Goal: Task Accomplishment & Management: Manage account settings

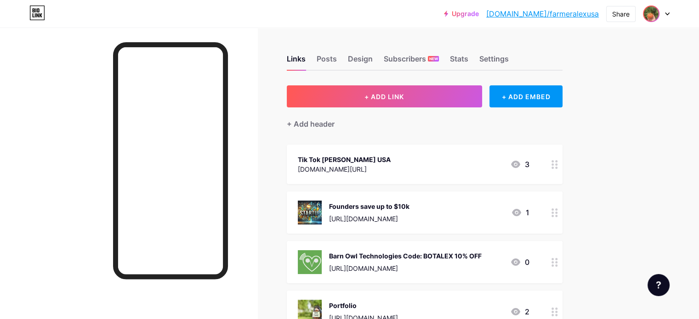
click at [657, 12] on img at bounding box center [651, 13] width 15 height 15
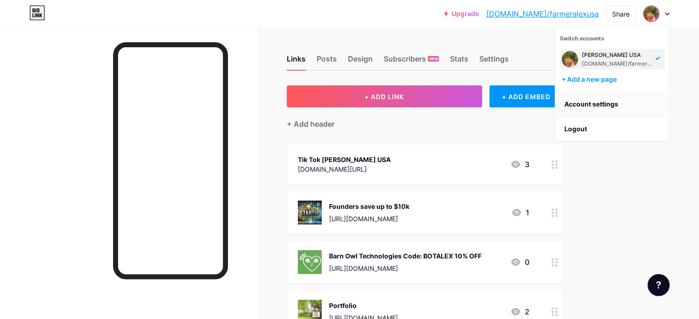
click at [585, 105] on link "Account settings" at bounding box center [612, 104] width 114 height 25
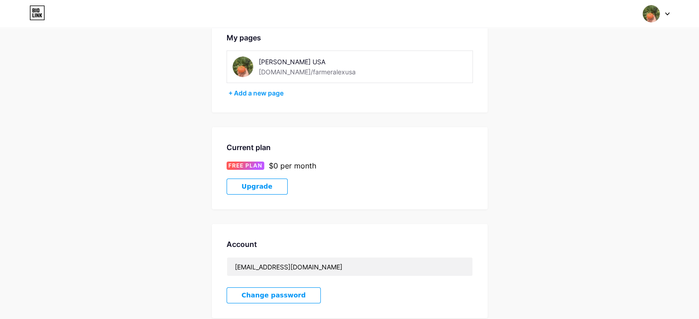
scroll to position [18, 0]
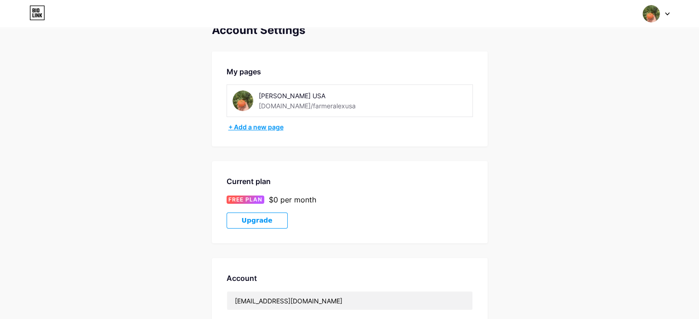
click at [248, 127] on div "+ Add a new page" at bounding box center [350, 127] width 245 height 9
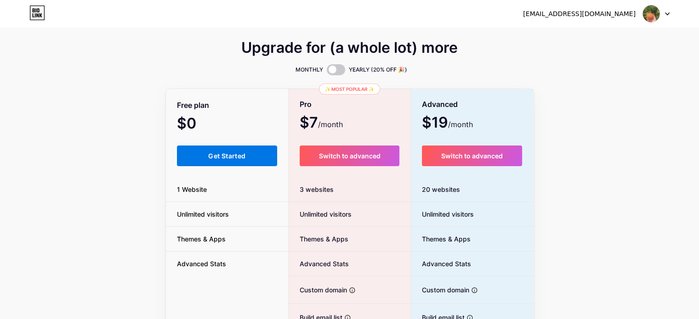
click at [222, 154] on span "Get Started" at bounding box center [226, 156] width 37 height 8
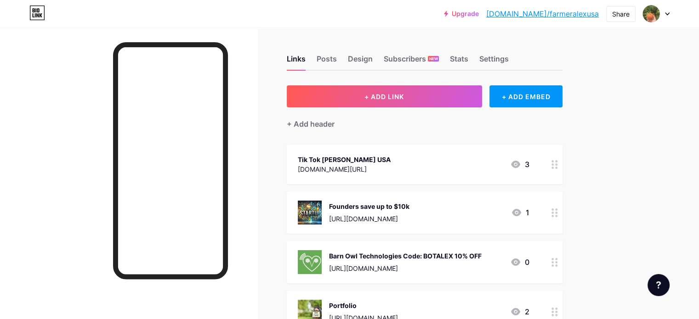
click at [663, 14] on div at bounding box center [656, 14] width 27 height 17
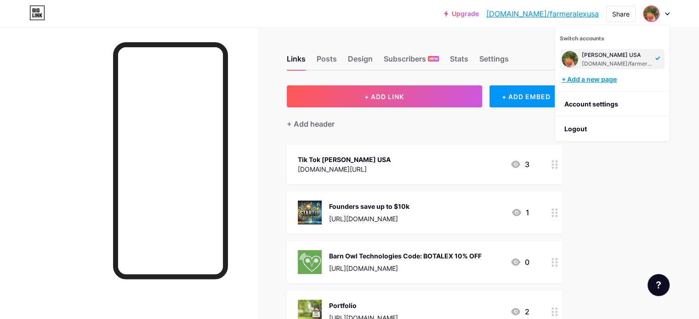
click at [600, 82] on div "+ Add a new page" at bounding box center [613, 79] width 103 height 9
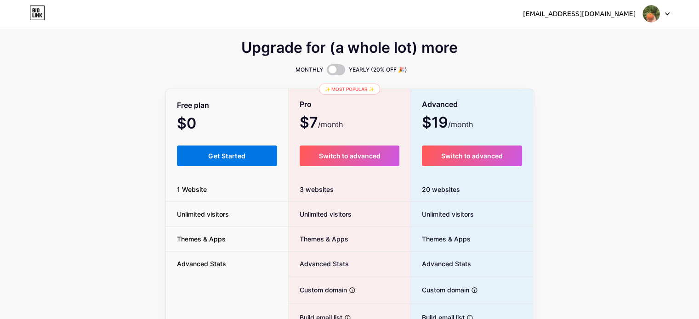
click at [231, 154] on span "Get Started" at bounding box center [226, 156] width 37 height 8
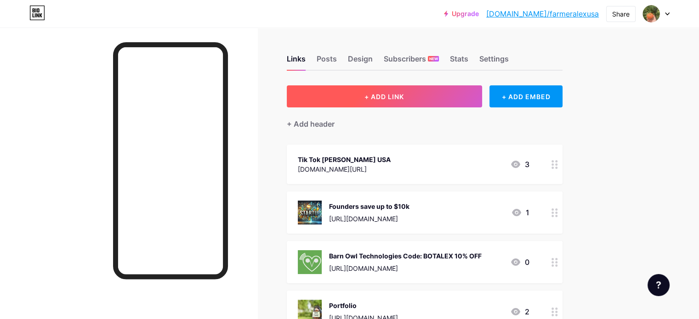
click at [443, 103] on button "+ ADD LINK" at bounding box center [384, 96] width 195 height 22
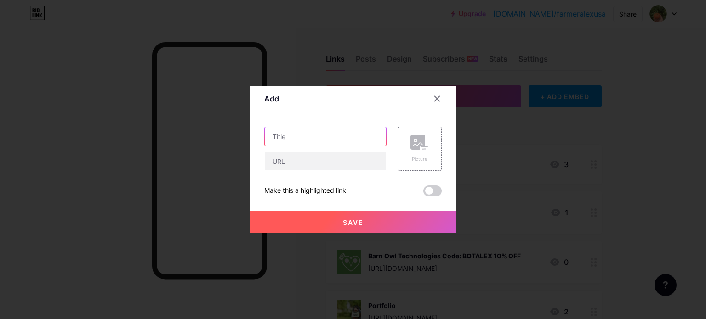
click at [308, 138] on input "text" at bounding box center [325, 136] width 121 height 18
paste input "itrifarmusa"
drag, startPoint x: 339, startPoint y: 141, endPoint x: 249, endPoint y: 137, distance: 90.7
click at [250, 137] on div "Add Content YouTube Play YouTube video without leaving your page. ADD Vimeo Pla…" at bounding box center [353, 160] width 207 height 148
paste input "text"
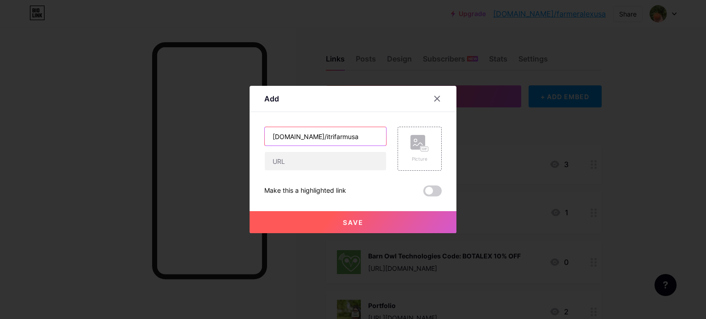
type input "itrifarmusa"
drag, startPoint x: 332, startPoint y: 133, endPoint x: 219, endPoint y: 142, distance: 112.9
click at [219, 142] on div "Add Content YouTube Play YouTube video without leaving your page. ADD Vimeo Pla…" at bounding box center [353, 159] width 706 height 319
click at [275, 163] on input "text" at bounding box center [325, 161] width 121 height 18
paste input "[URL][DOMAIN_NAME]"
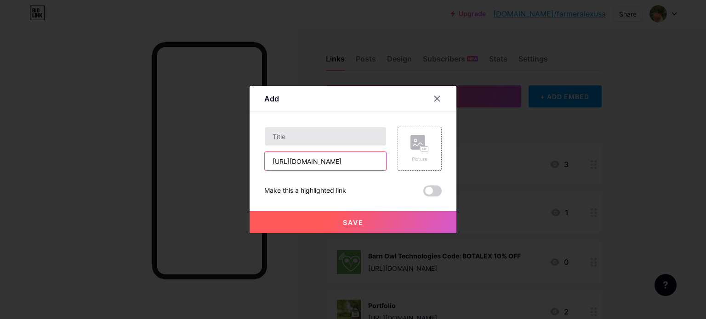
type input "[URL][DOMAIN_NAME]"
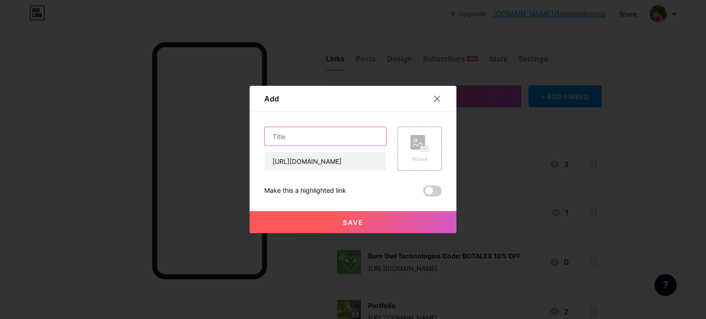
click at [298, 137] on input "text" at bounding box center [325, 136] width 121 height 18
type input "Itri Farm [GEOGRAPHIC_DATA]"
click at [412, 154] on div "Picture" at bounding box center [419, 149] width 18 height 28
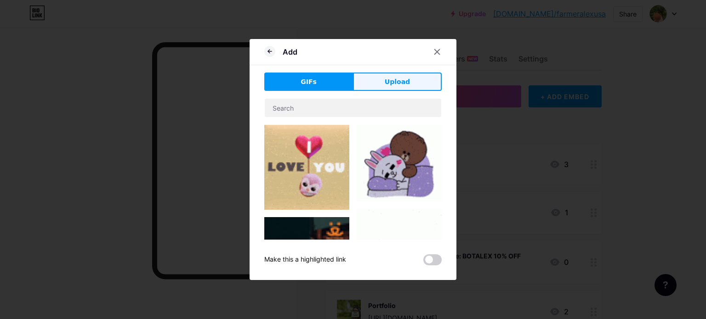
click at [397, 86] on span "Upload" at bounding box center [397, 82] width 25 height 10
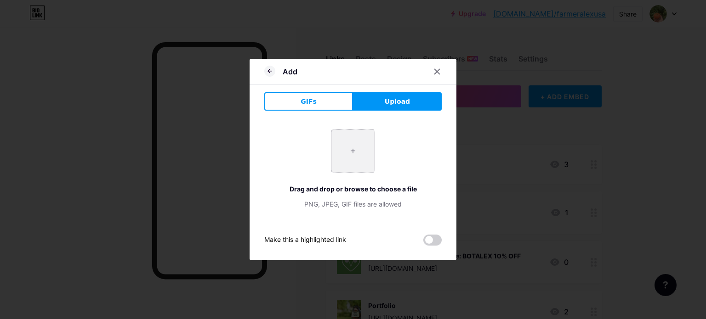
click at [348, 158] on input "file" at bounding box center [352, 151] width 43 height 43
type input "C:\fakepath\GL-135462.jpg"
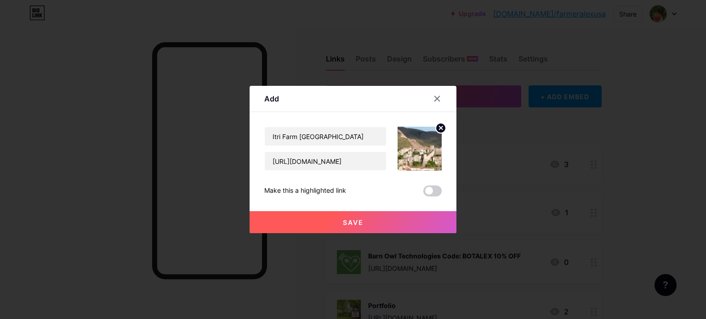
click at [439, 125] on circle at bounding box center [441, 128] width 10 height 10
click at [425, 144] on div "Picture" at bounding box center [420, 149] width 44 height 44
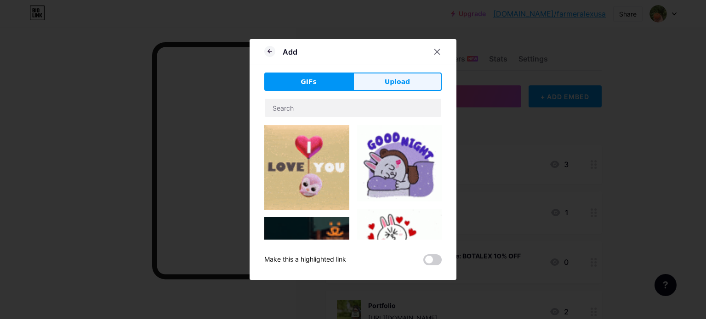
click at [395, 81] on span "Upload" at bounding box center [397, 82] width 25 height 10
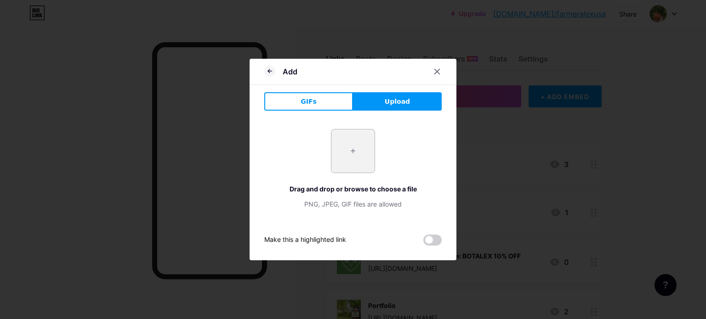
click at [353, 148] on input "file" at bounding box center [352, 151] width 43 height 43
type input "C:\fakepath\GL-135462.jpg"
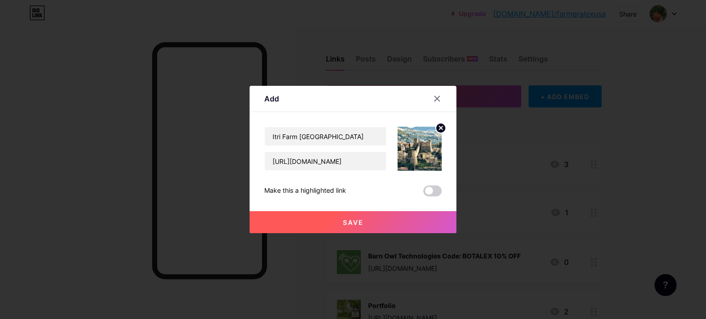
click at [348, 223] on span "Save" at bounding box center [353, 223] width 21 height 8
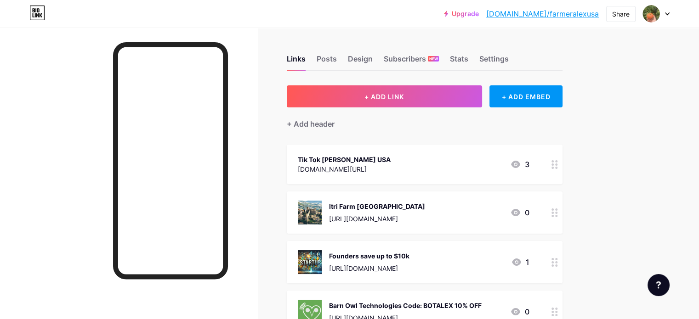
click at [665, 17] on div at bounding box center [656, 14] width 27 height 17
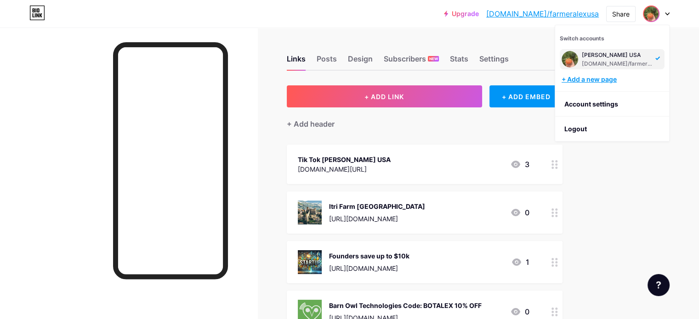
click at [582, 78] on div "+ Add a new page" at bounding box center [613, 79] width 103 height 9
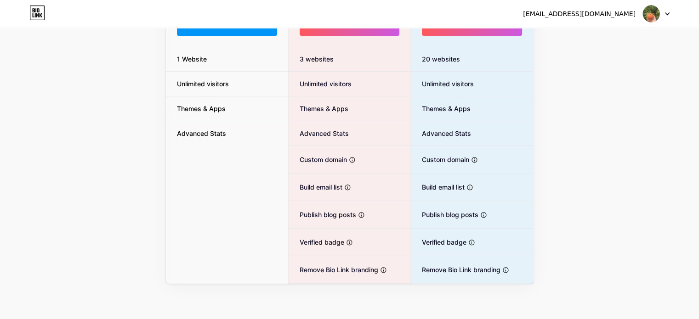
scroll to position [74, 0]
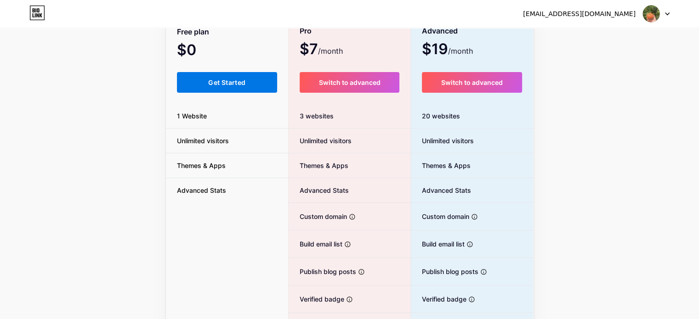
click at [234, 87] on button "Get Started" at bounding box center [227, 82] width 101 height 21
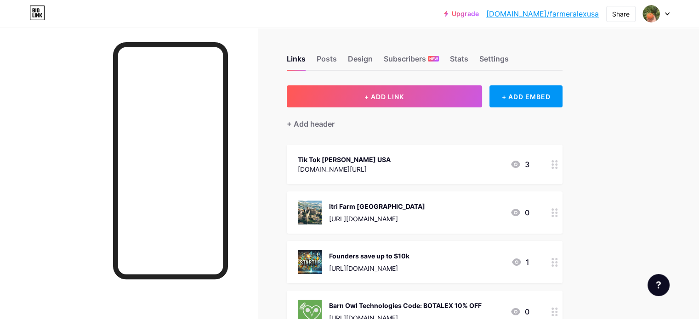
click at [656, 291] on div at bounding box center [659, 285] width 22 height 22
click at [613, 247] on link at bounding box center [612, 248] width 115 height 20
click at [597, 247] on link at bounding box center [612, 248] width 115 height 20
click at [618, 248] on link at bounding box center [612, 248] width 115 height 20
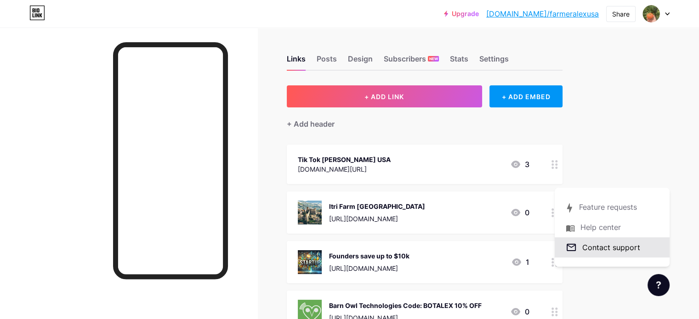
click at [618, 248] on link at bounding box center [612, 248] width 115 height 20
click at [666, 7] on div at bounding box center [656, 14] width 27 height 17
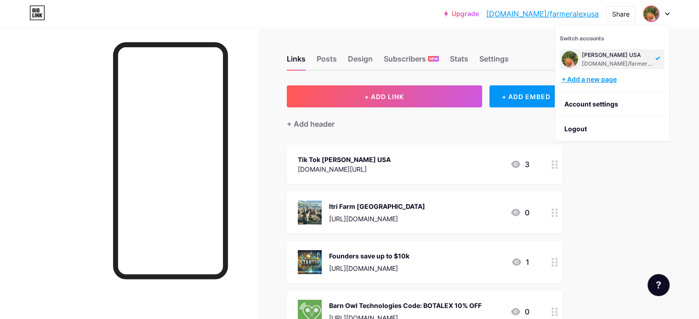
click at [591, 78] on div "+ Add a new page" at bounding box center [613, 79] width 103 height 9
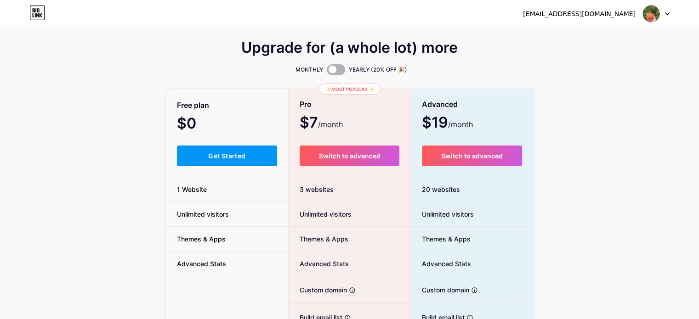
click at [331, 71] on span at bounding box center [336, 69] width 18 height 11
click at [327, 72] on input "checkbox" at bounding box center [327, 72] width 0 height 0
click at [338, 69] on span at bounding box center [336, 69] width 18 height 11
click at [327, 72] on input "checkbox" at bounding box center [327, 72] width 0 height 0
click at [662, 12] on div at bounding box center [656, 14] width 27 height 17
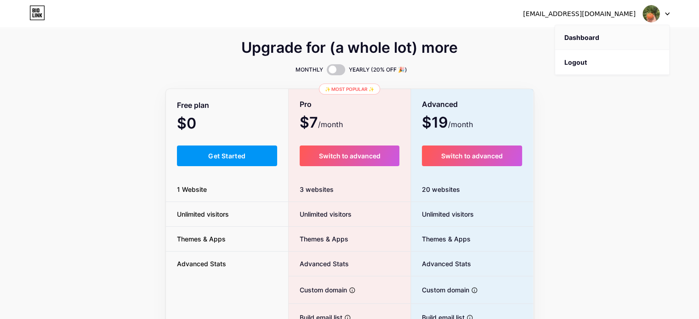
click at [592, 40] on link "Dashboard" at bounding box center [612, 37] width 114 height 25
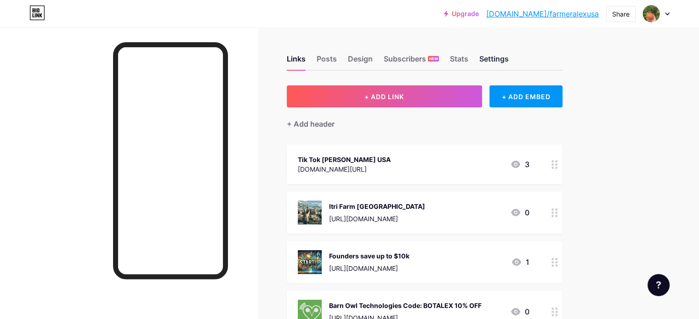
click at [509, 60] on div "Settings" at bounding box center [493, 61] width 29 height 17
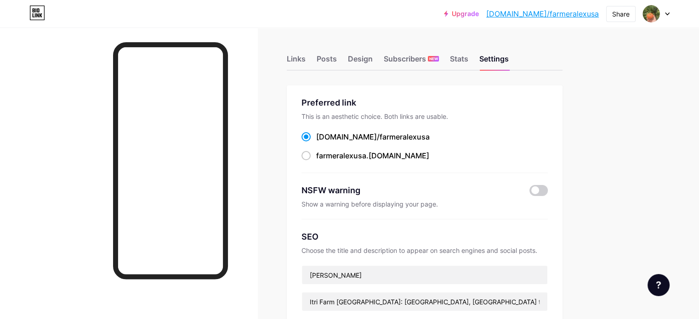
click at [663, 15] on div at bounding box center [656, 14] width 27 height 17
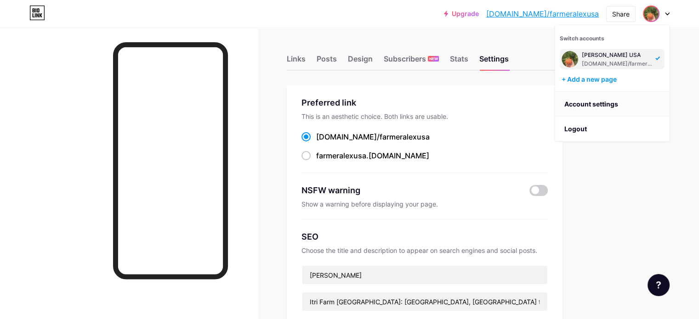
click at [598, 105] on link "Account settings" at bounding box center [612, 104] width 114 height 25
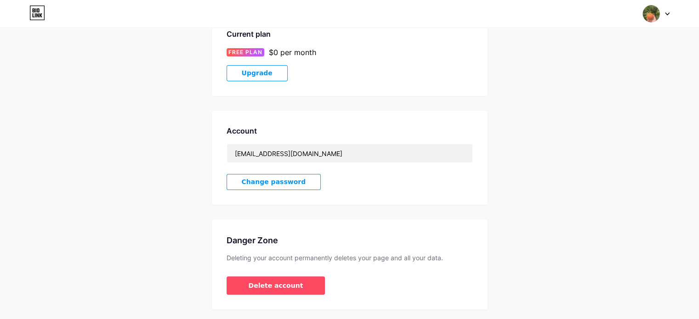
scroll to position [192, 0]
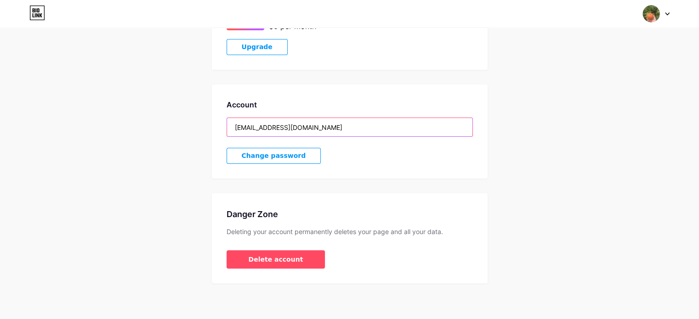
click at [324, 123] on input "itrifarmusa@icloud.com" at bounding box center [349, 127] width 245 height 18
drag, startPoint x: 332, startPoint y: 128, endPoint x: 169, endPoint y: 130, distance: 162.7
click at [169, 130] on div "Account Settings My pages Farmer Alex USA bio.link/farmeralexusa + Add a new pa…" at bounding box center [349, 66] width 699 height 433
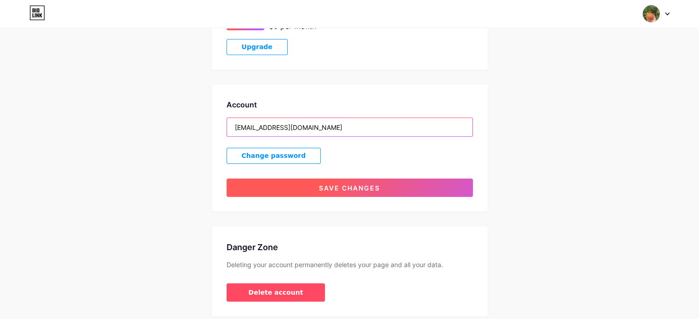
type input "FarmerAlexUSA@icloud.com"
click at [352, 189] on span "Save changes" at bounding box center [349, 188] width 61 height 8
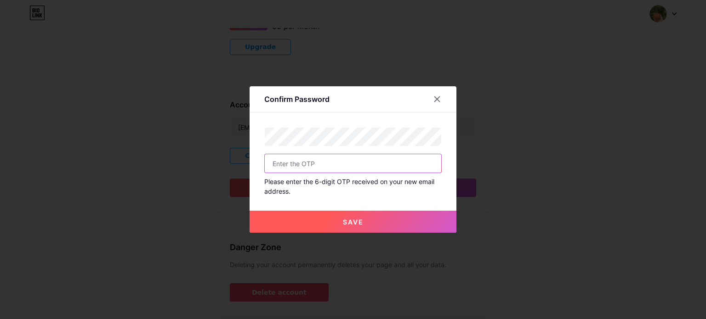
click at [312, 163] on input "text" at bounding box center [353, 163] width 177 height 18
type input "366160"
click at [351, 224] on span "Save" at bounding box center [353, 222] width 21 height 8
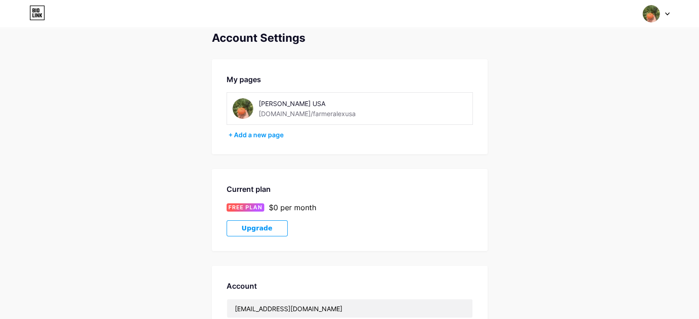
scroll to position [0, 0]
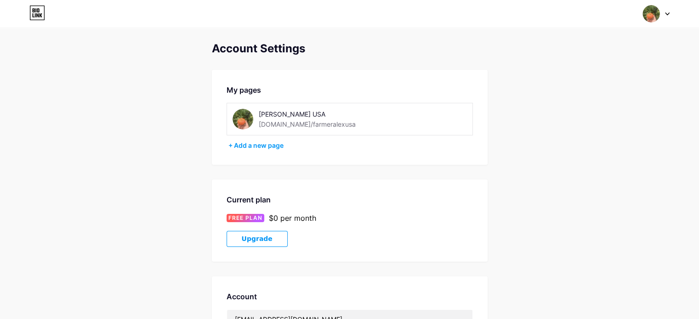
click at [661, 13] on div at bounding box center [656, 14] width 27 height 17
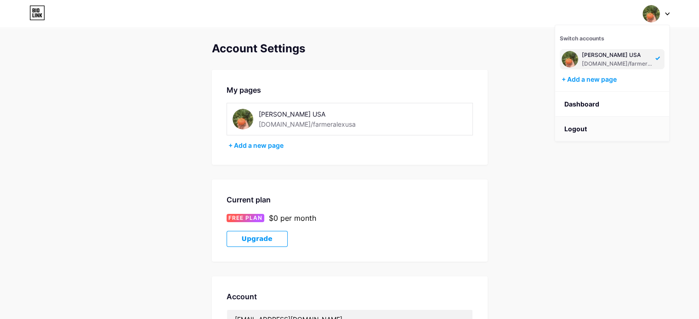
click at [581, 127] on li "Logout" at bounding box center [612, 129] width 114 height 25
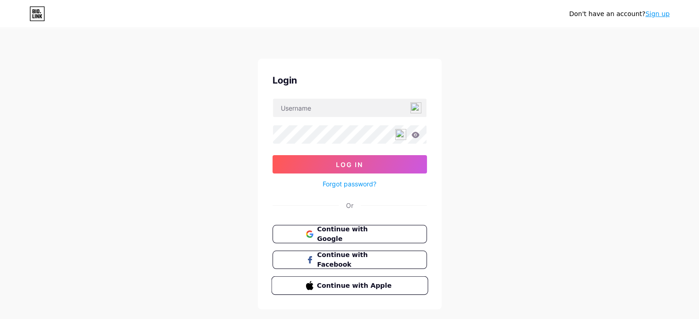
click at [351, 290] on button "Continue with Apple" at bounding box center [349, 286] width 157 height 19
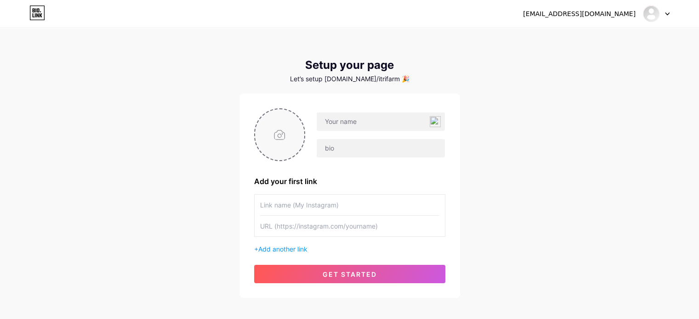
click at [279, 138] on input "file" at bounding box center [280, 134] width 50 height 51
type input "C:\fakepath\GL-135462.jpg"
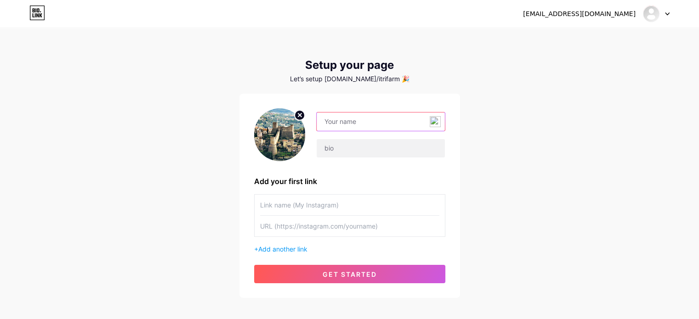
click at [335, 121] on input "text" at bounding box center [381, 122] width 128 height 18
click at [370, 127] on input "text" at bounding box center [381, 122] width 128 height 18
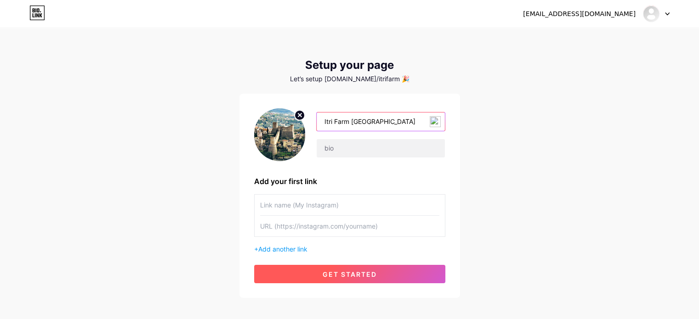
type input "Itri Farm [GEOGRAPHIC_DATA]"
click at [362, 276] on span "get started" at bounding box center [350, 275] width 54 height 8
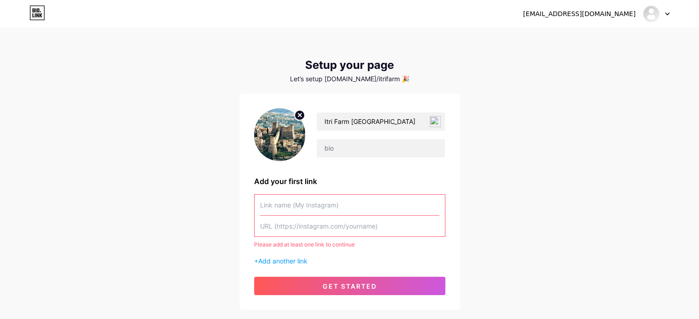
click at [298, 229] on input "text" at bounding box center [349, 226] width 179 height 21
paste input "https://itrifarmusa.weebly.com/"
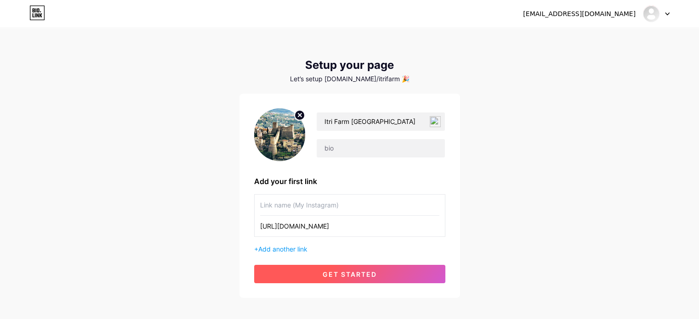
type input "[URL][DOMAIN_NAME]"
click at [351, 276] on span "get started" at bounding box center [350, 275] width 54 height 8
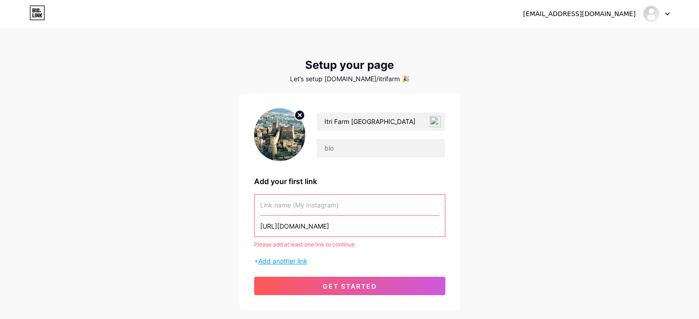
click at [292, 262] on span "Add another link" at bounding box center [282, 261] width 49 height 8
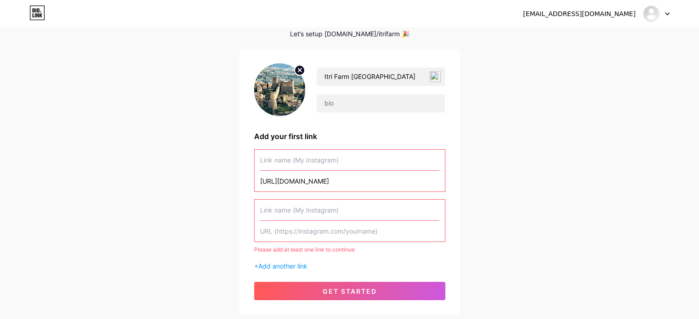
scroll to position [46, 0]
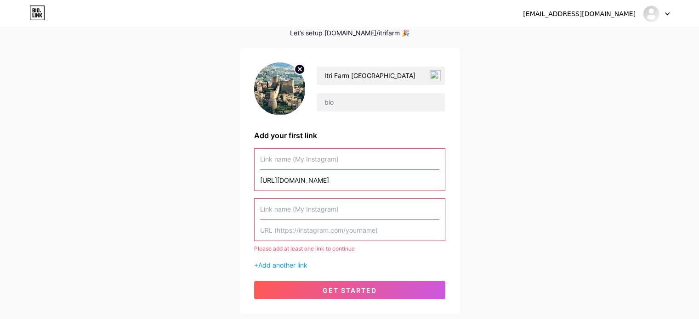
click at [317, 156] on input "text" at bounding box center [349, 159] width 179 height 21
paste input "https://www.tiktok.com/@itrifarmusa"
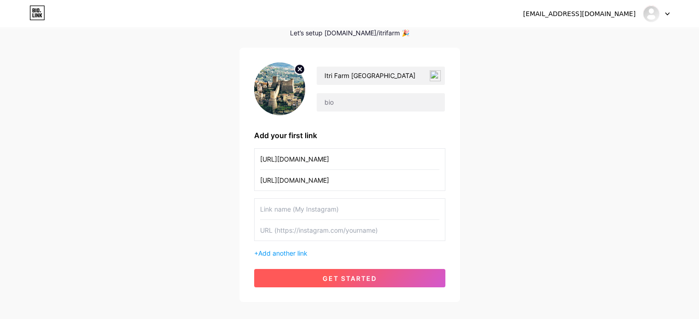
type input "https://www.tiktok.com/@itrifarmusa"
click at [354, 277] on span "get started" at bounding box center [350, 279] width 54 height 8
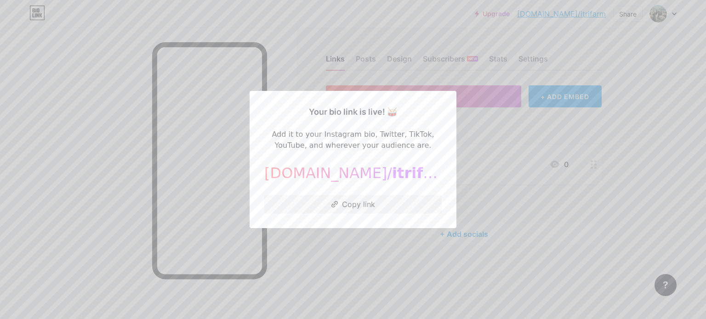
click at [397, 243] on div at bounding box center [353, 159] width 706 height 319
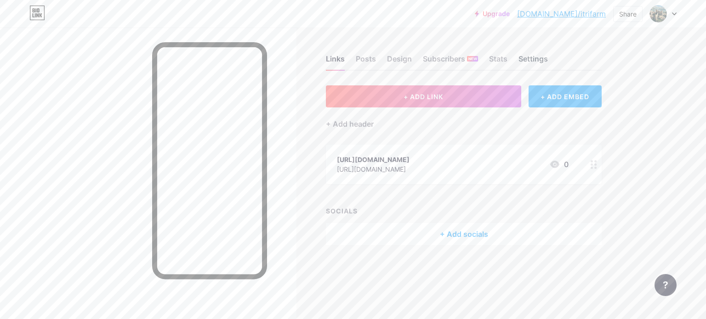
click at [538, 60] on div "Settings" at bounding box center [533, 61] width 29 height 17
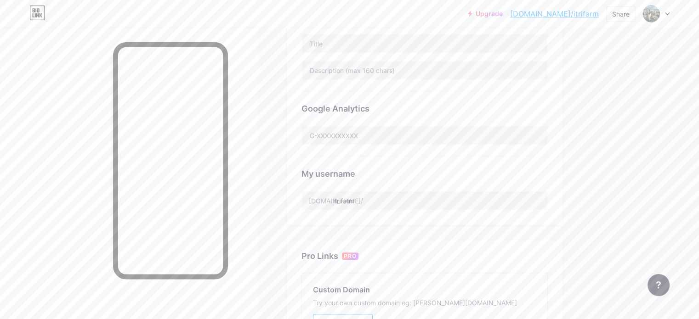
scroll to position [234, 0]
click at [461, 200] on input "itrifarm" at bounding box center [424, 199] width 245 height 18
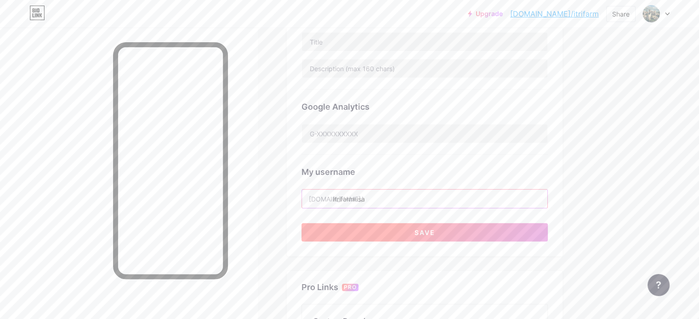
type input "itrifarmusa"
click at [459, 237] on button "Save" at bounding box center [425, 232] width 246 height 18
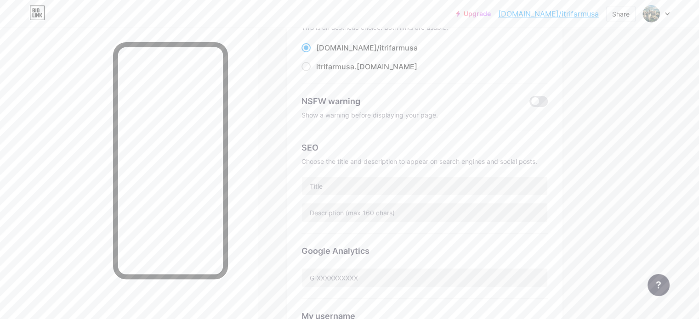
scroll to position [15, 0]
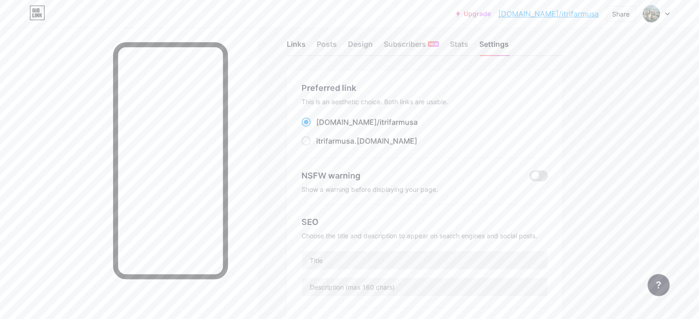
click at [306, 46] on div "Links" at bounding box center [296, 47] width 19 height 17
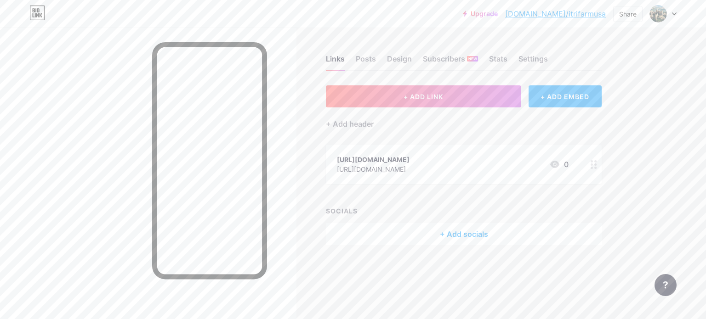
click at [410, 160] on div "https://www.tiktok.com/@itrifarmusa" at bounding box center [373, 160] width 73 height 10
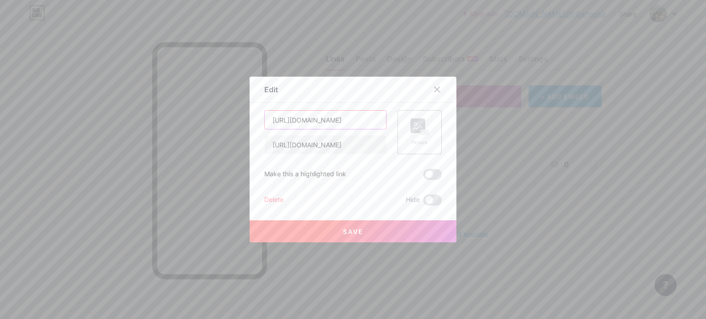
scroll to position [0, 6]
drag, startPoint x: 268, startPoint y: 119, endPoint x: 392, endPoint y: 119, distance: 123.7
click at [392, 119] on div "https://www.tiktok.com/@itrifarmusa https://itrifarmusa.weebly.com Picture" at bounding box center [352, 132] width 177 height 44
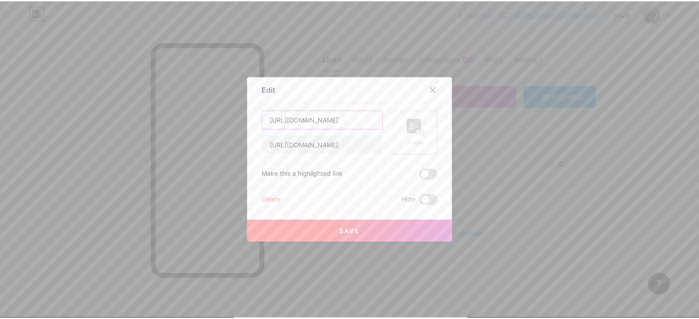
scroll to position [0, 0]
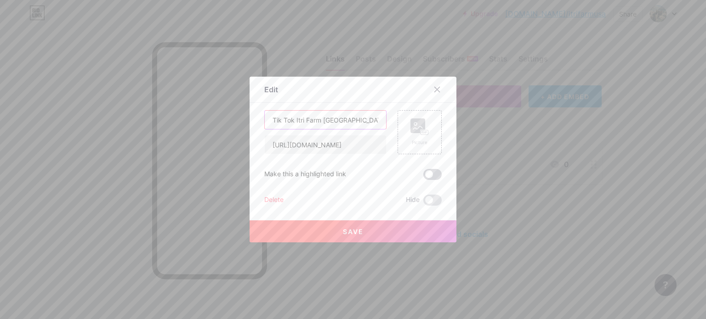
type input "Tik Tok Itri Farm [GEOGRAPHIC_DATA]"
click at [427, 176] on span at bounding box center [432, 174] width 18 height 11
click at [423, 177] on input "checkbox" at bounding box center [423, 177] width 0 height 0
click at [359, 231] on span "Save" at bounding box center [353, 232] width 21 height 8
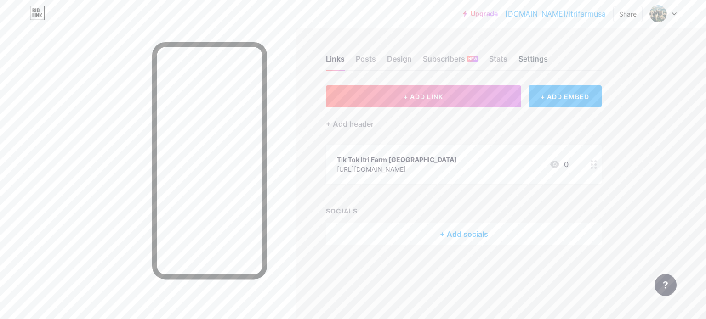
click at [537, 57] on div "Settings" at bounding box center [533, 61] width 29 height 17
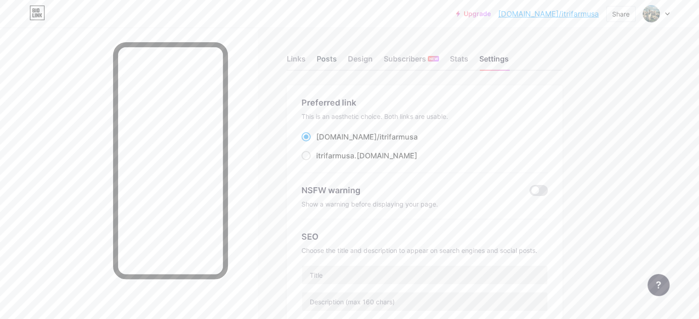
click at [337, 59] on div "Posts" at bounding box center [327, 61] width 20 height 17
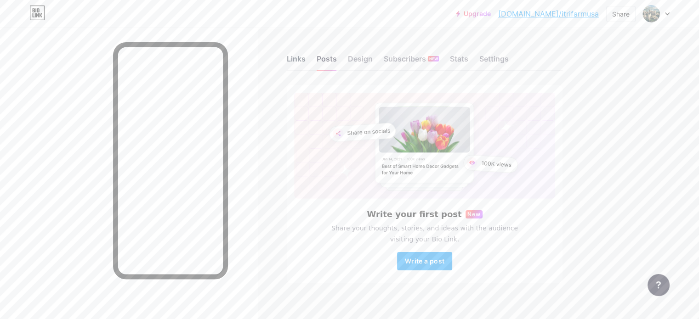
click at [306, 58] on div "Links" at bounding box center [296, 61] width 19 height 17
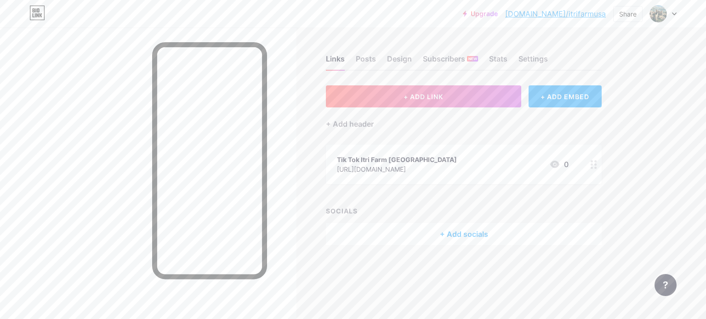
click at [380, 60] on div "Links Posts Design Subscribers NEW Stats Settings" at bounding box center [464, 55] width 276 height 32
click at [370, 60] on div "Posts" at bounding box center [366, 61] width 20 height 17
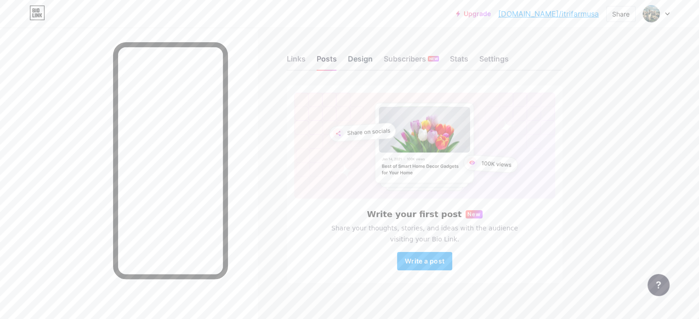
click at [373, 59] on div "Design" at bounding box center [360, 61] width 25 height 17
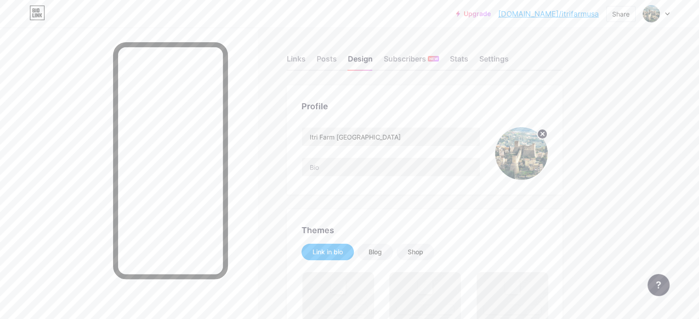
drag, startPoint x: 698, startPoint y: 49, endPoint x: 703, endPoint y: 84, distance: 35.8
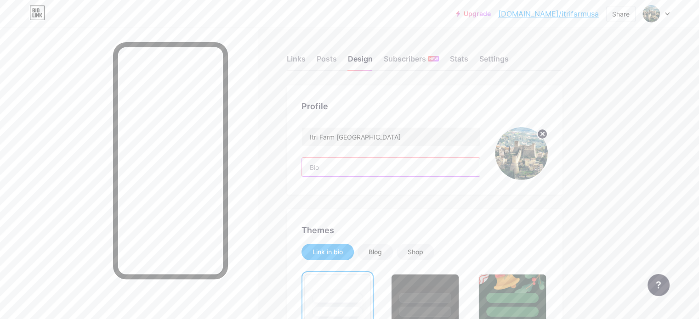
click at [397, 163] on input "text" at bounding box center [391, 167] width 178 height 18
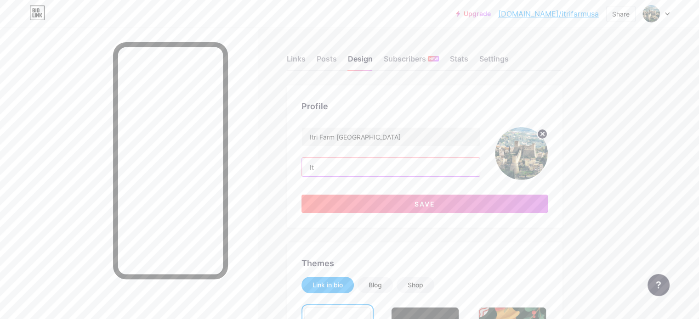
type input "I"
drag, startPoint x: 399, startPoint y: 168, endPoint x: 306, endPoint y: 162, distance: 93.0
paste input "Farmer Alex USA Itri Farm USA : Itri, R.I."
click at [443, 165] on input "Farmer Alex USA Itri Farm USA : Itri, R.I." at bounding box center [391, 167] width 178 height 18
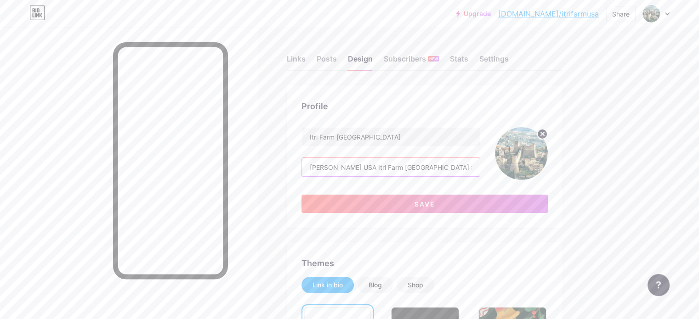
drag, startPoint x: 349, startPoint y: 169, endPoint x: 401, endPoint y: 172, distance: 51.6
click at [401, 172] on input "Farmer Alex USA Itri Farm USA : Itri, R.I." at bounding box center [391, 167] width 178 height 18
click at [425, 171] on input "Itri Farm [GEOGRAPHIC_DATA] : Itri, R.I." at bounding box center [391, 167] width 178 height 18
paste input "[PERSON_NAME] USA"
click at [418, 166] on input "Itri Farm [GEOGRAPHIC_DATA] : Itri, R.I. [PERSON_NAME] USA" at bounding box center [391, 167] width 178 height 18
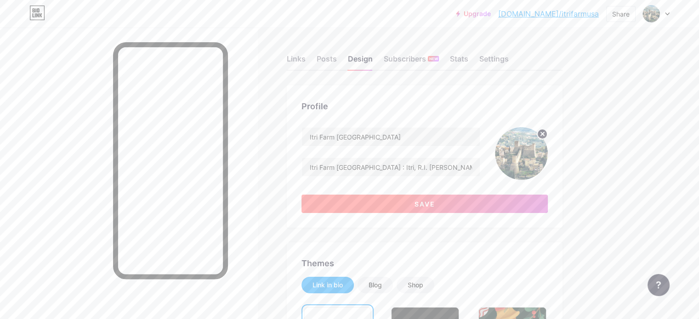
click at [464, 208] on button "Save" at bounding box center [425, 204] width 246 height 18
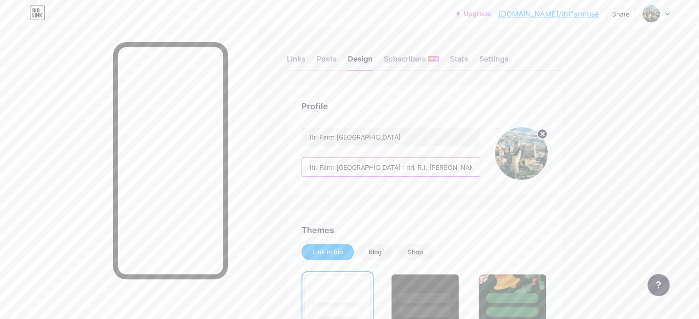
click at [417, 167] on input "Itri Farm [GEOGRAPHIC_DATA] : Itri, R.I. [PERSON_NAME] USA" at bounding box center [391, 167] width 178 height 18
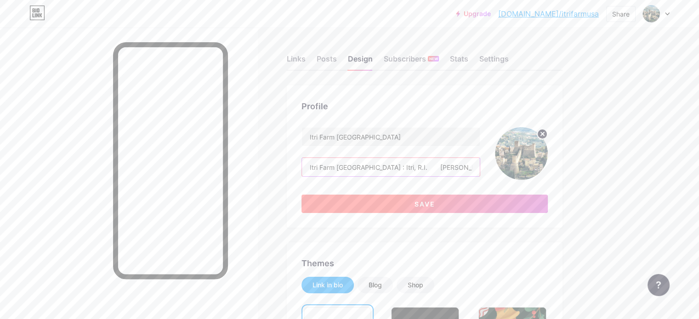
type input "Itri Farm [GEOGRAPHIC_DATA] : Itri, R.I. [PERSON_NAME] USA"
click at [440, 203] on button "Save" at bounding box center [425, 204] width 246 height 18
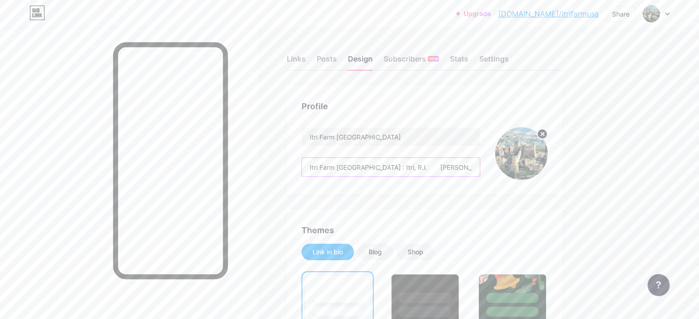
click at [427, 166] on input "Itri Farm [GEOGRAPHIC_DATA] : Itri, R.I. [PERSON_NAME] USA" at bounding box center [391, 167] width 178 height 18
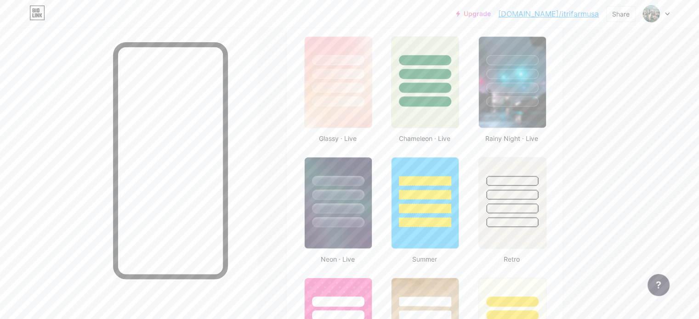
scroll to position [491, 0]
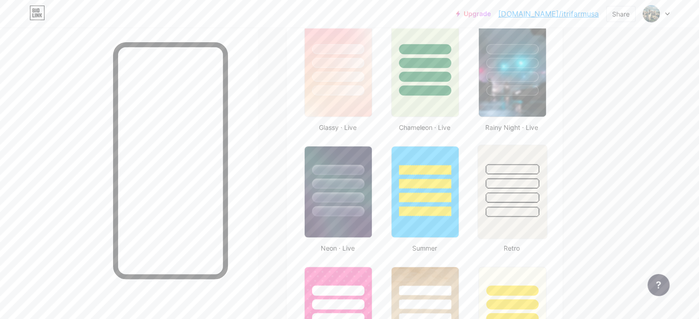
click at [539, 172] on div at bounding box center [512, 169] width 54 height 11
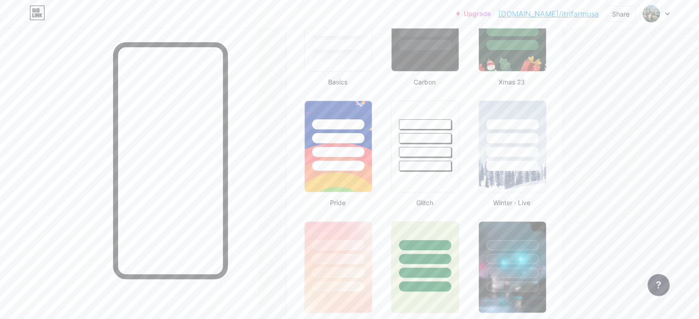
scroll to position [298, 0]
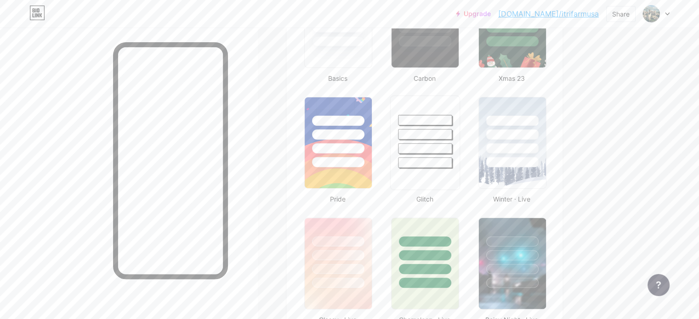
click at [449, 143] on div at bounding box center [426, 148] width 54 height 11
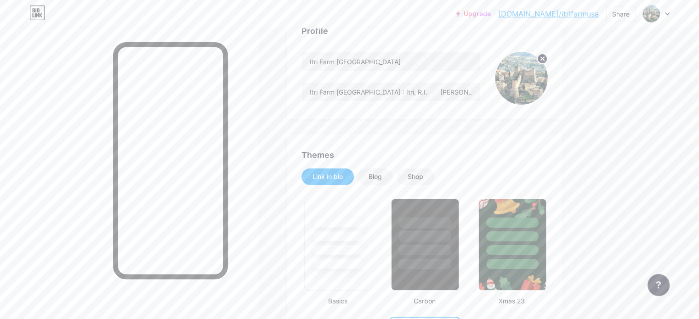
scroll to position [38, 0]
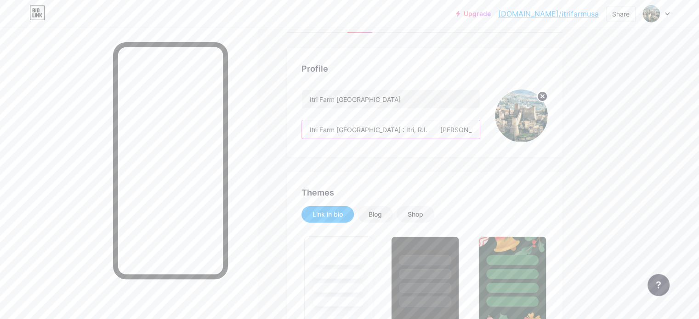
click at [426, 128] on input "Itri Farm [GEOGRAPHIC_DATA] : Itri, R.I. [PERSON_NAME] USA" at bounding box center [391, 129] width 178 height 18
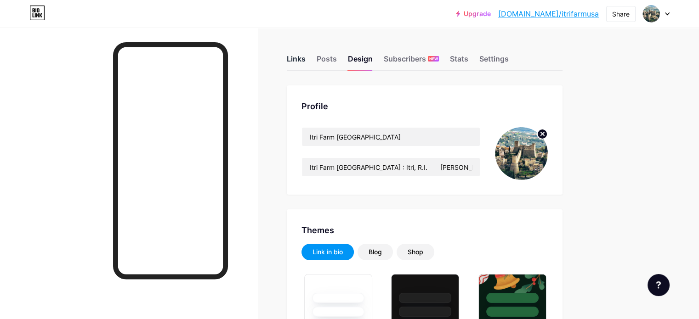
click at [306, 61] on div "Links" at bounding box center [296, 61] width 19 height 17
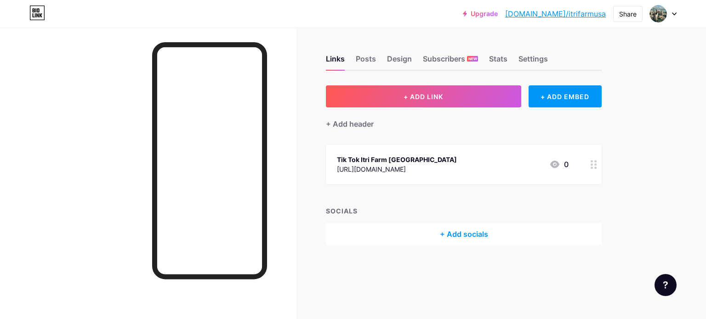
click at [403, 162] on div "Tik Tok Itri Farm [GEOGRAPHIC_DATA]" at bounding box center [397, 160] width 120 height 10
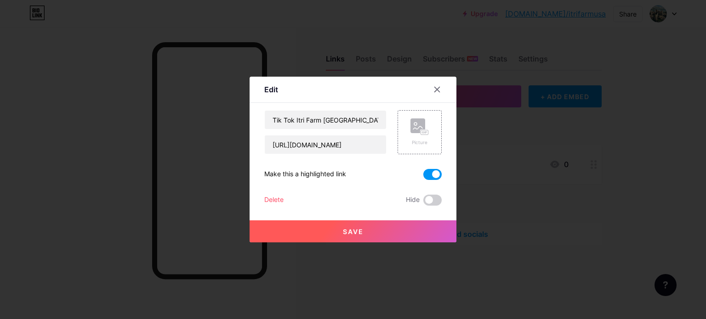
click at [432, 173] on span at bounding box center [432, 174] width 18 height 11
click at [423, 177] on input "checkbox" at bounding box center [423, 177] width 0 height 0
click at [354, 231] on span "Save" at bounding box center [353, 232] width 21 height 8
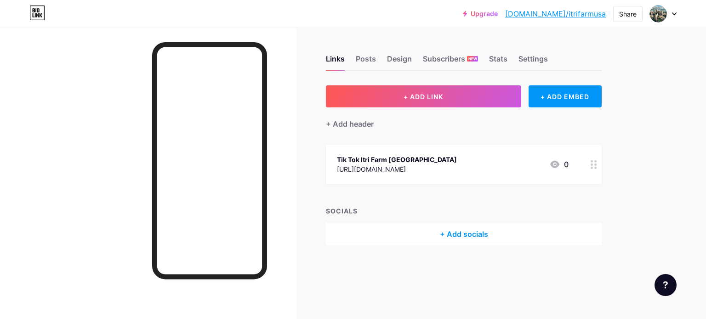
click at [465, 160] on div "Tik Tok Itri Farm [GEOGRAPHIC_DATA] [URL][DOMAIN_NAME] 0" at bounding box center [453, 164] width 232 height 21
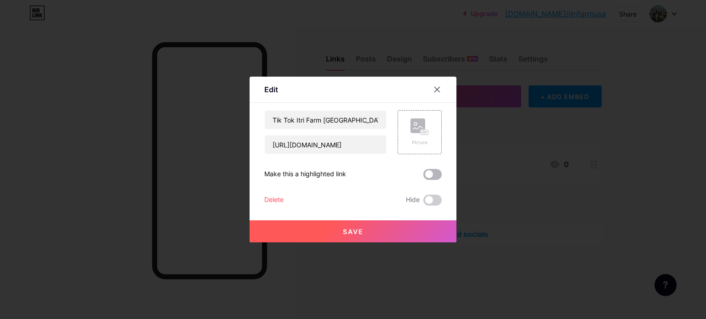
click at [429, 173] on span at bounding box center [432, 174] width 18 height 11
click at [423, 177] on input "checkbox" at bounding box center [423, 177] width 0 height 0
click at [345, 229] on span "Save" at bounding box center [353, 232] width 21 height 8
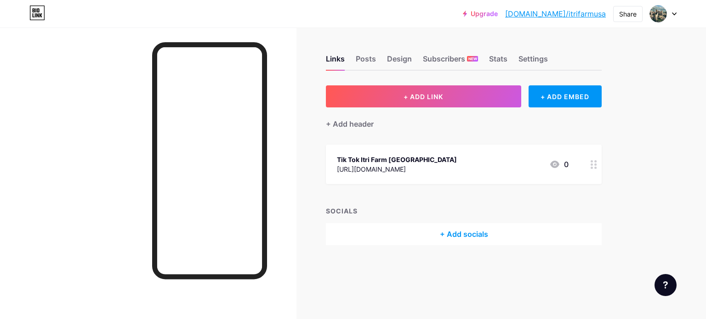
click at [579, 13] on link "[DOMAIN_NAME]/itrifarmusa" at bounding box center [555, 13] width 101 height 11
click at [411, 169] on div "[URL][DOMAIN_NAME]" at bounding box center [397, 170] width 120 height 10
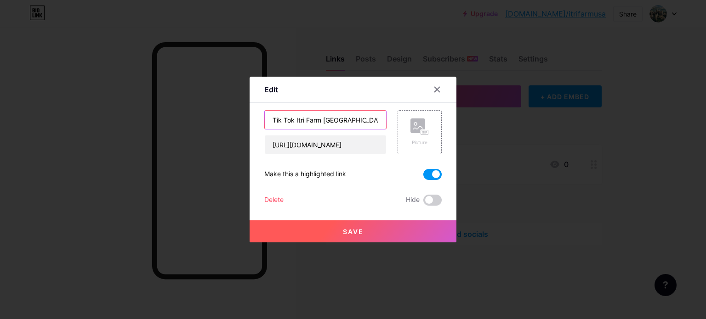
click at [300, 119] on input "Tik Tok Itri Farm [GEOGRAPHIC_DATA]" at bounding box center [325, 120] width 121 height 18
drag, startPoint x: 294, startPoint y: 121, endPoint x: 262, endPoint y: 121, distance: 32.2
click at [265, 121] on input "Tik Tok Itri Farm [GEOGRAPHIC_DATA]" at bounding box center [325, 120] width 121 height 18
click at [272, 119] on input "Tik Tok Itri Farm [GEOGRAPHIC_DATA]" at bounding box center [325, 120] width 121 height 18
drag, startPoint x: 270, startPoint y: 119, endPoint x: 291, endPoint y: 120, distance: 20.7
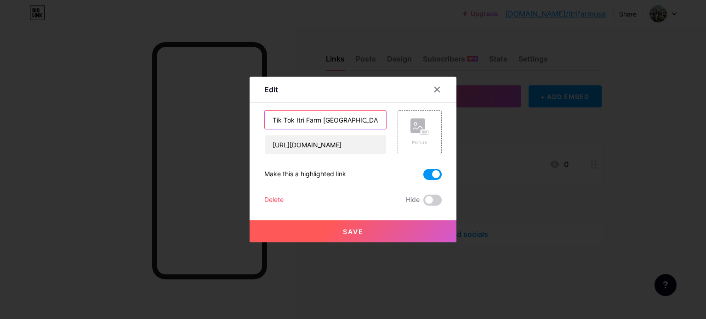
click at [291, 120] on input "Tik Tok Itri Farm [GEOGRAPHIC_DATA]" at bounding box center [325, 120] width 121 height 18
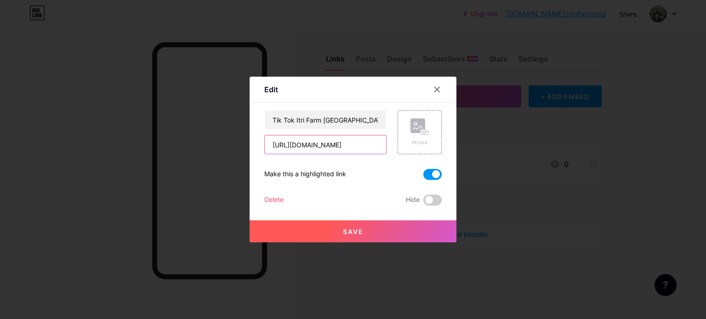
drag, startPoint x: 367, startPoint y: 145, endPoint x: 248, endPoint y: 145, distance: 118.6
click at [250, 145] on div "Edit Content YouTube Play YouTube video without leaving your page. ADD Vimeo Pl…" at bounding box center [353, 160] width 207 height 166
click at [364, 234] on button "Save" at bounding box center [353, 232] width 207 height 22
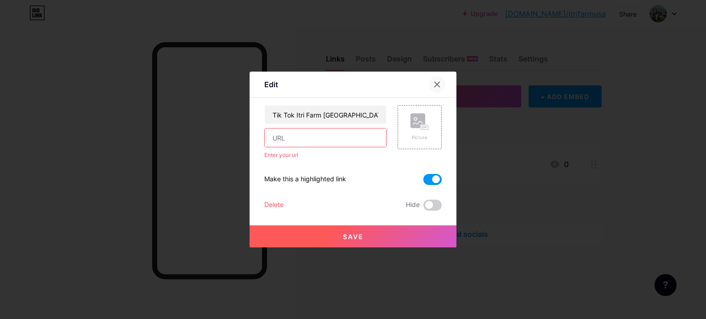
click at [438, 84] on div at bounding box center [437, 84] width 17 height 17
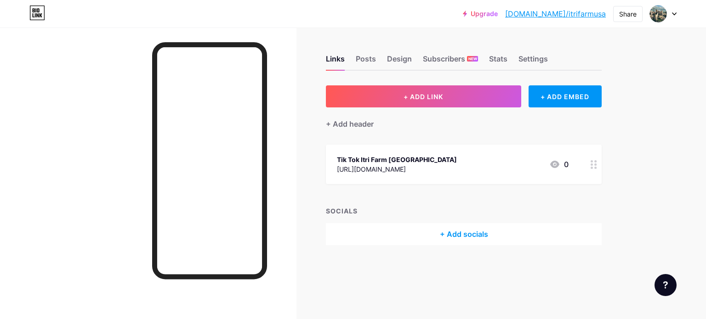
click at [466, 231] on div "+ Add socials" at bounding box center [464, 234] width 276 height 22
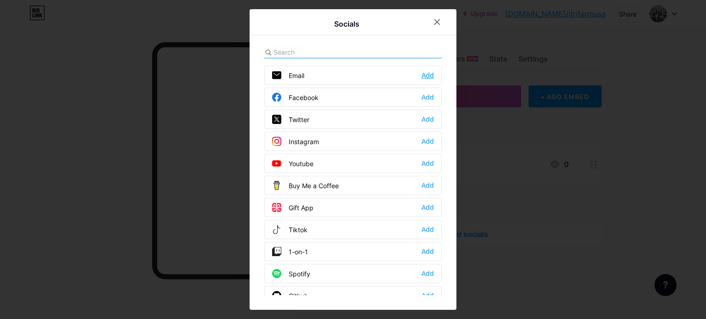
click at [427, 75] on div "Add" at bounding box center [428, 75] width 12 height 9
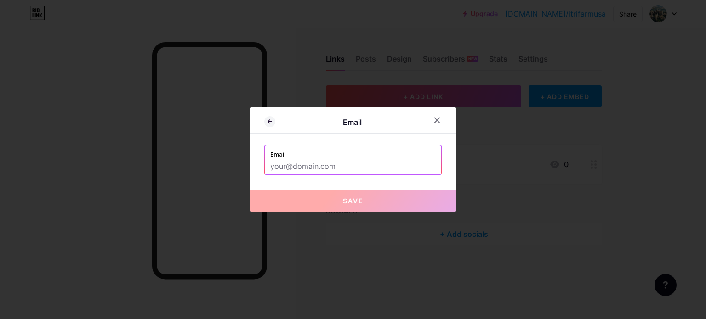
click at [309, 169] on input "text" at bounding box center [352, 167] width 165 height 16
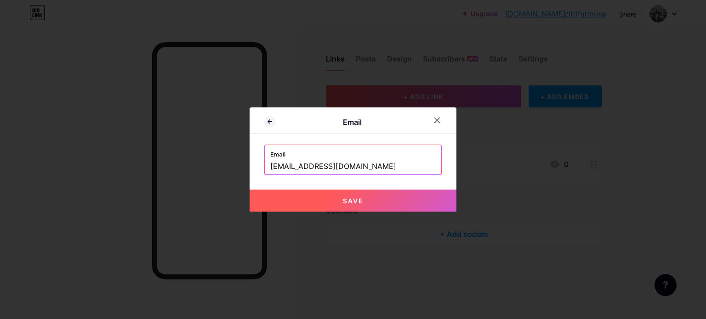
click at [332, 196] on button "Save" at bounding box center [353, 201] width 207 height 22
type input "mailto:[EMAIL_ADDRESS][DOMAIN_NAME]"
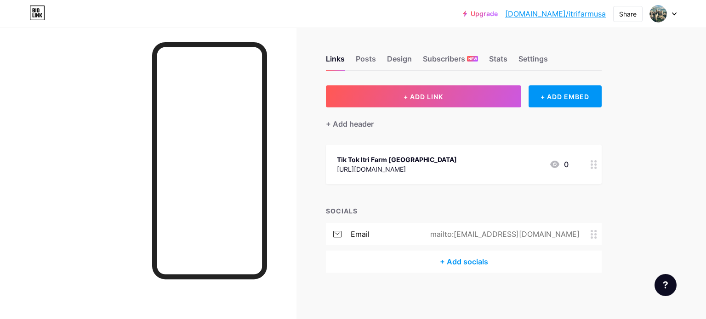
click at [459, 259] on div "+ Add socials" at bounding box center [464, 262] width 276 height 22
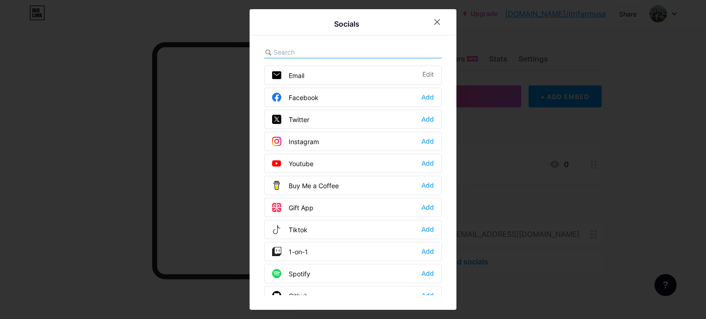
click at [323, 49] on input "text" at bounding box center [325, 52] width 102 height 10
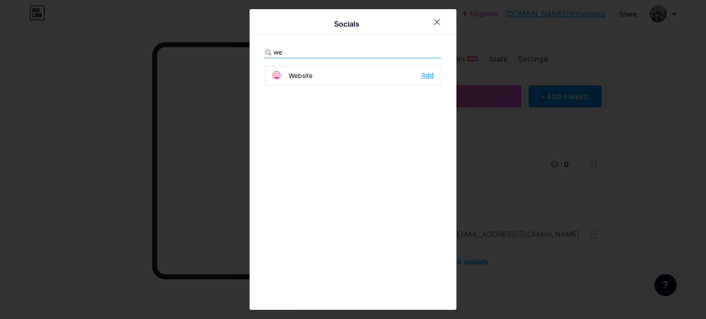
type input "we"
click at [425, 75] on div "Add" at bounding box center [428, 75] width 12 height 9
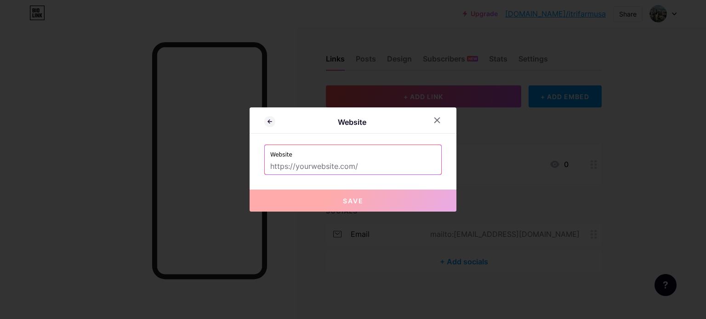
click at [324, 167] on input "text" at bounding box center [352, 167] width 165 height 16
paste input "[URL][DOMAIN_NAME]"
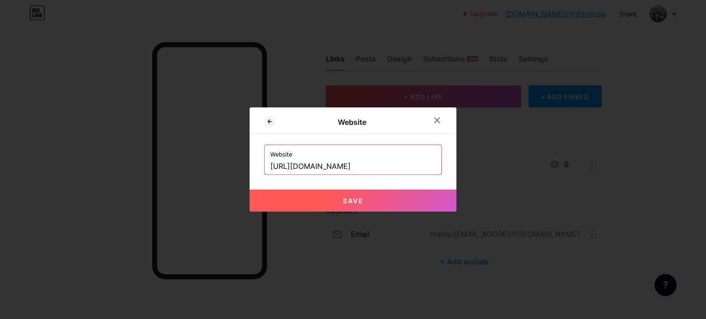
type input "[URL][DOMAIN_NAME]"
click at [344, 202] on span "Save" at bounding box center [353, 201] width 21 height 8
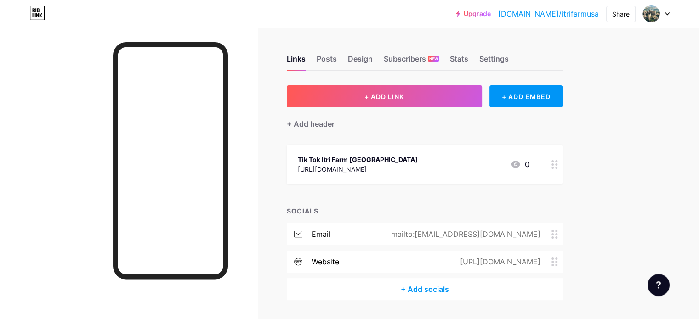
click at [473, 285] on div "+ Add socials" at bounding box center [425, 290] width 276 height 22
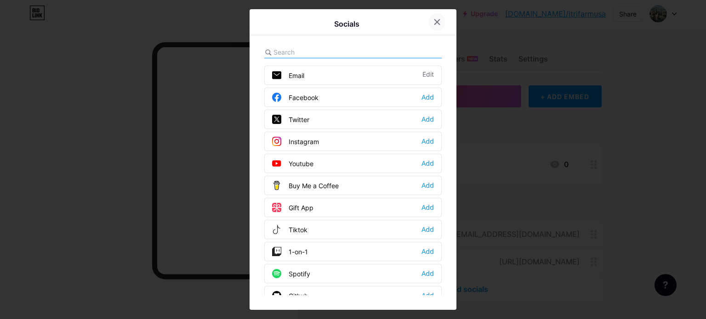
click at [432, 16] on div at bounding box center [437, 22] width 17 height 17
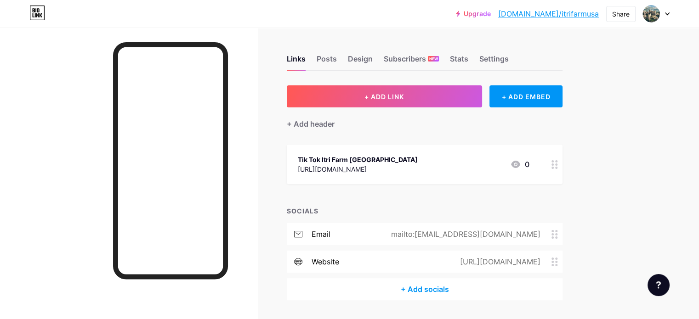
click at [430, 160] on div "Tik Tok Itri Farm [GEOGRAPHIC_DATA] [URL][DOMAIN_NAME] 0" at bounding box center [414, 164] width 232 height 21
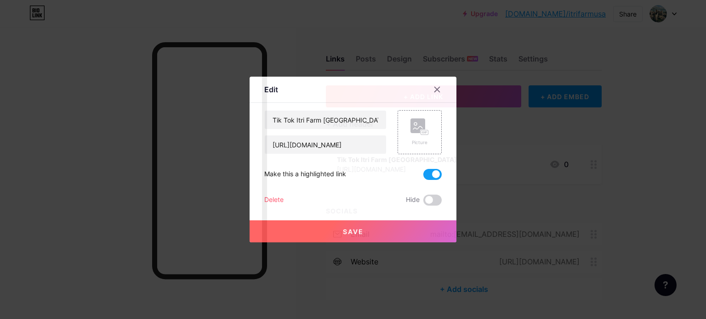
click at [265, 200] on div "Delete" at bounding box center [273, 200] width 19 height 11
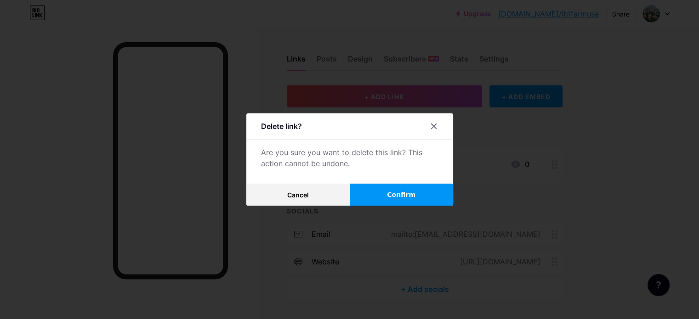
click at [384, 196] on button "Confirm" at bounding box center [401, 195] width 103 height 22
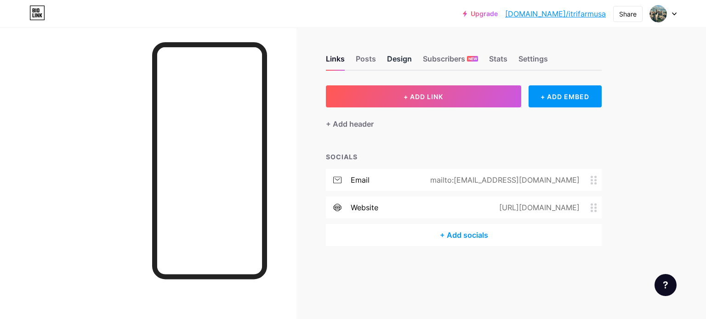
click at [406, 60] on div "Design" at bounding box center [399, 61] width 25 height 17
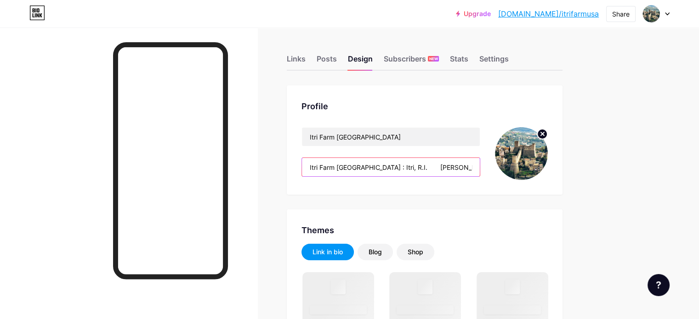
click at [427, 167] on input "Itri Farm [GEOGRAPHIC_DATA] : Itri, R.I. [PERSON_NAME] USA" at bounding box center [391, 167] width 178 height 18
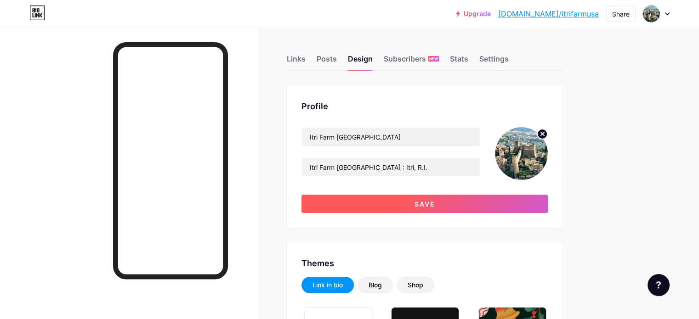
click at [465, 209] on button "Save" at bounding box center [425, 204] width 246 height 18
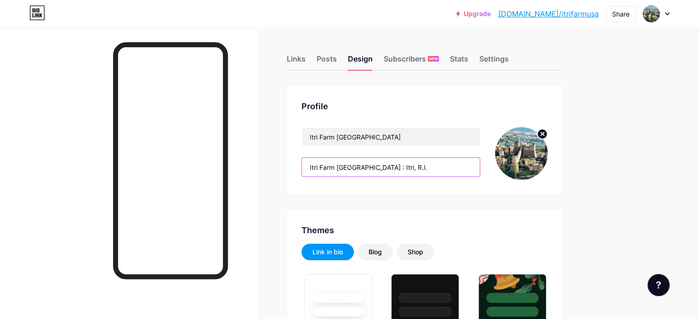
scroll to position [0, 51]
drag, startPoint x: 441, startPoint y: 167, endPoint x: 564, endPoint y: 173, distance: 123.8
click at [548, 173] on div "[GEOGRAPHIC_DATA] [GEOGRAPHIC_DATA] [GEOGRAPHIC_DATA] [GEOGRAPHIC_DATA] : Itri,…" at bounding box center [425, 153] width 246 height 53
click at [456, 167] on input "Itri Farm [GEOGRAPHIC_DATA] : Itri, R.I. [PERSON_NAME] USA" at bounding box center [391, 167] width 178 height 18
click at [461, 167] on input "Itri Farm [GEOGRAPHIC_DATA] : Itri, R.I. [PERSON_NAME] USA" at bounding box center [391, 167] width 178 height 18
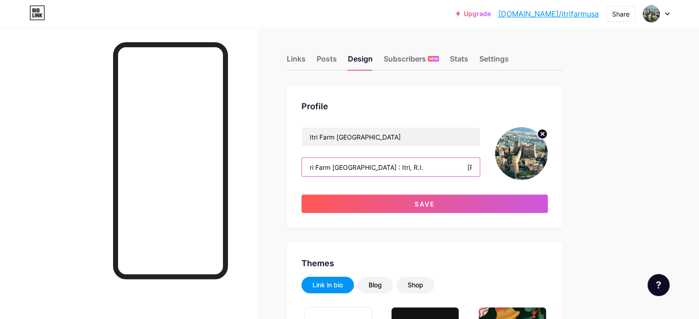
scroll to position [0, 0]
drag, startPoint x: 495, startPoint y: 163, endPoint x: 417, endPoint y: 165, distance: 77.2
click at [417, 165] on input "Itri Farm [GEOGRAPHIC_DATA] : Itri, R.I. [PERSON_NAME] USA" at bounding box center [391, 167] width 178 height 18
drag, startPoint x: 418, startPoint y: 165, endPoint x: 296, endPoint y: 163, distance: 122.3
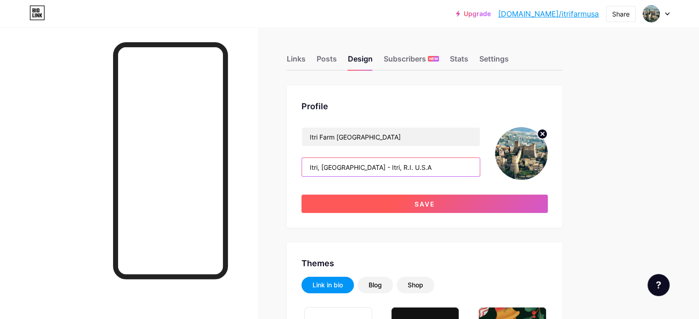
type input "Itri, [GEOGRAPHIC_DATA] - Itri, R.I. U.S.A"
click at [435, 202] on span "Save" at bounding box center [425, 204] width 21 height 8
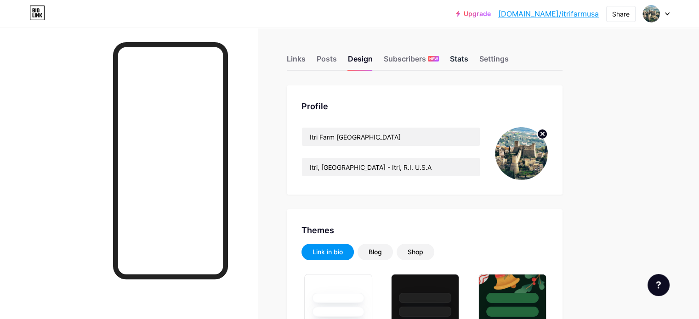
click at [468, 59] on div "Stats" at bounding box center [459, 61] width 18 height 17
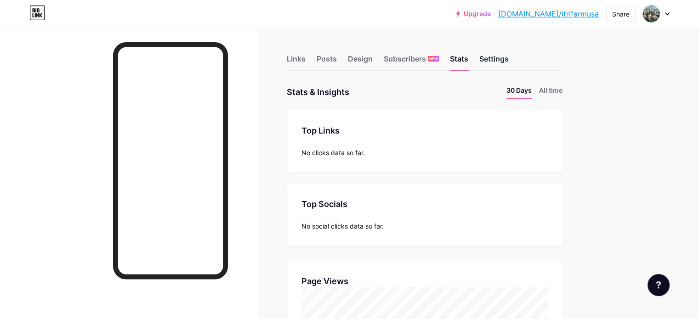
scroll to position [319, 699]
click at [509, 58] on div "Settings" at bounding box center [493, 61] width 29 height 17
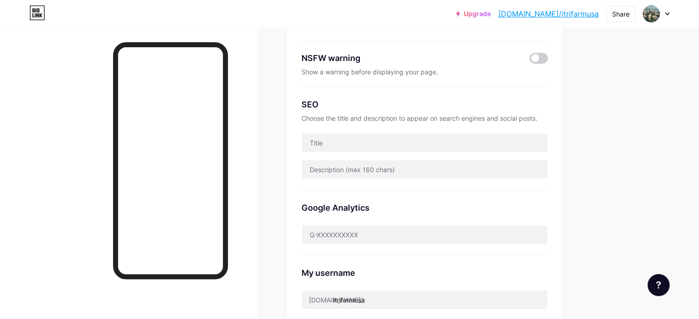
scroll to position [175, 0]
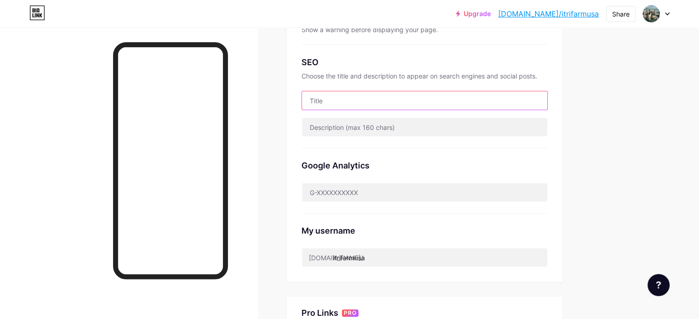
click at [410, 106] on input "text" at bounding box center [424, 100] width 245 height 18
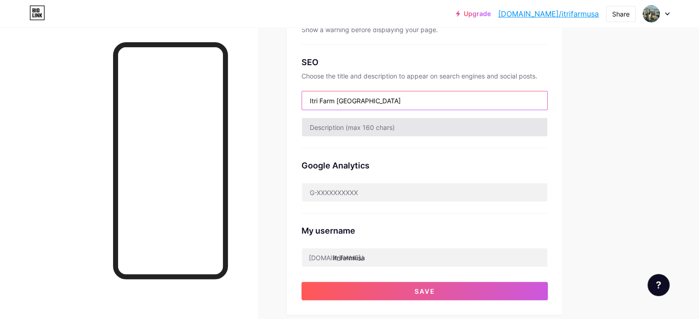
type input "Itri Farm [GEOGRAPHIC_DATA]"
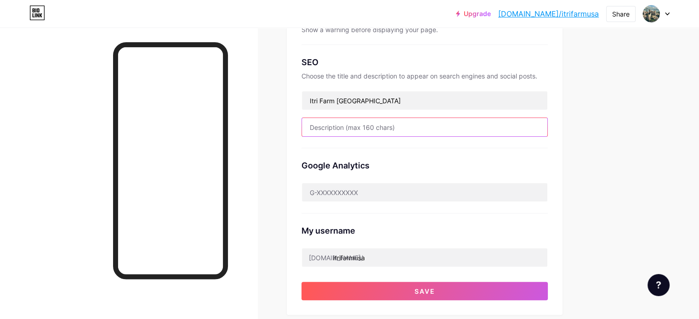
click at [409, 131] on input "text" at bounding box center [424, 127] width 245 height 18
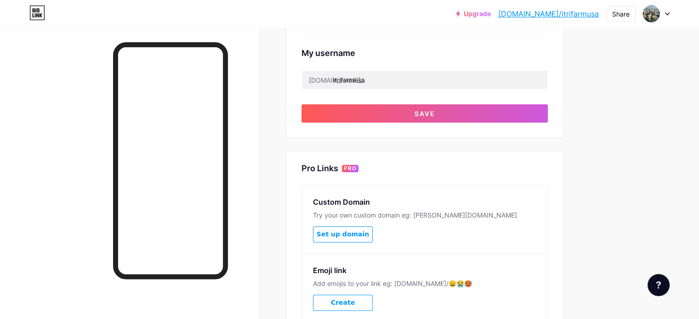
scroll to position [368, 0]
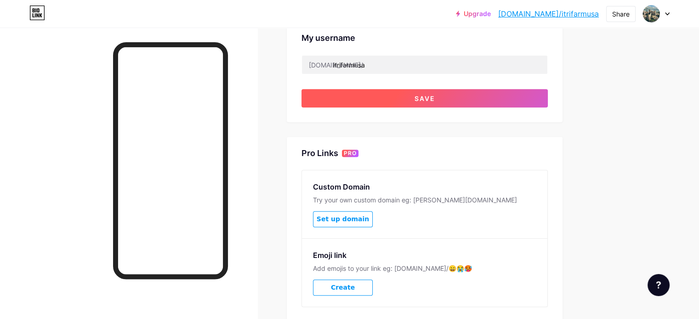
type input "Itri, [GEOGRAPHIC_DATA] to Itri, R.I. U.S.A"
click at [452, 93] on button "Save" at bounding box center [425, 98] width 246 height 18
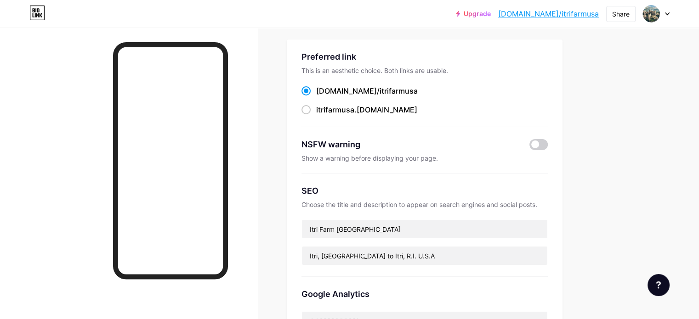
scroll to position [0, 0]
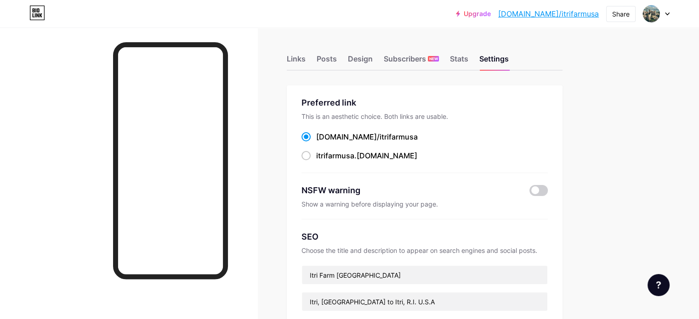
click at [667, 13] on icon at bounding box center [668, 14] width 4 height 2
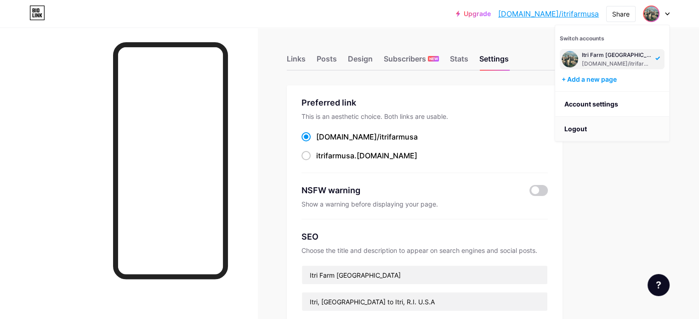
click at [578, 128] on li "Logout" at bounding box center [612, 129] width 114 height 25
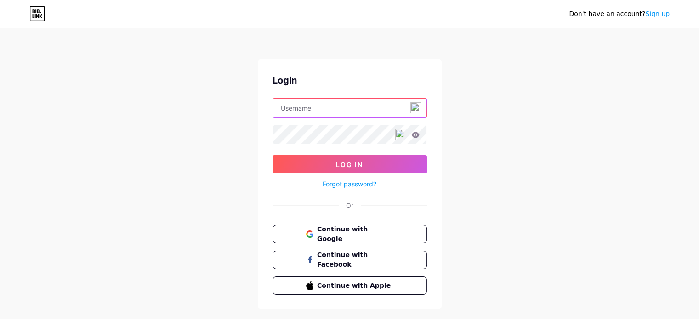
click at [318, 114] on input "text" at bounding box center [350, 108] width 154 height 18
type input "farmeralexusa"
click at [369, 174] on div "Forgot password?" at bounding box center [350, 182] width 154 height 16
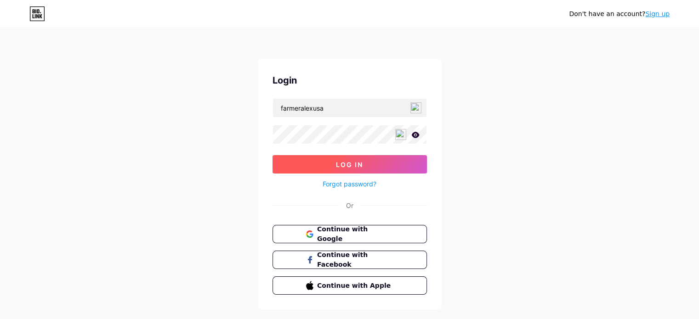
click at [360, 167] on span "Log In" at bounding box center [349, 165] width 27 height 8
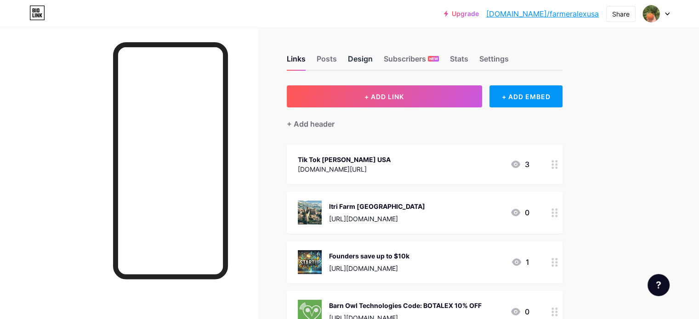
click at [373, 61] on div "Design" at bounding box center [360, 61] width 25 height 17
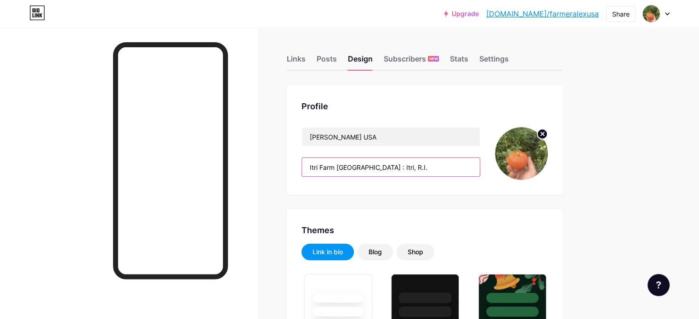
drag, startPoint x: 444, startPoint y: 169, endPoint x: 390, endPoint y: 174, distance: 54.5
click at [390, 174] on input "Itri Farm [GEOGRAPHIC_DATA] : Itri, R.I." at bounding box center [391, 167] width 178 height 18
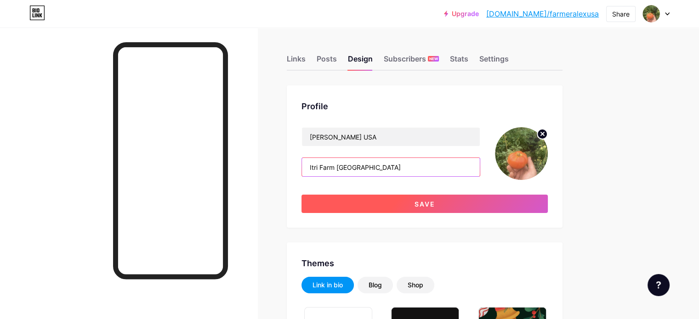
type input "Itri Farm [GEOGRAPHIC_DATA]"
click at [449, 208] on button "Save" at bounding box center [425, 204] width 246 height 18
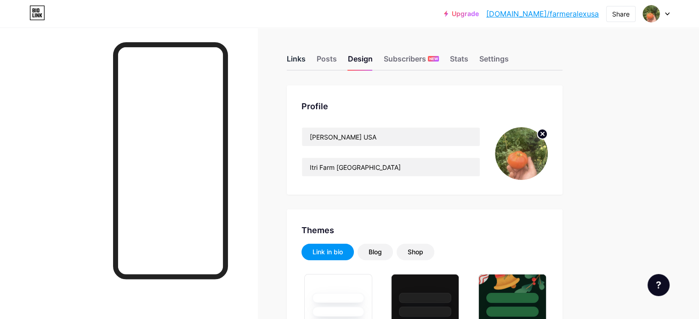
click at [306, 62] on div "Links" at bounding box center [296, 61] width 19 height 17
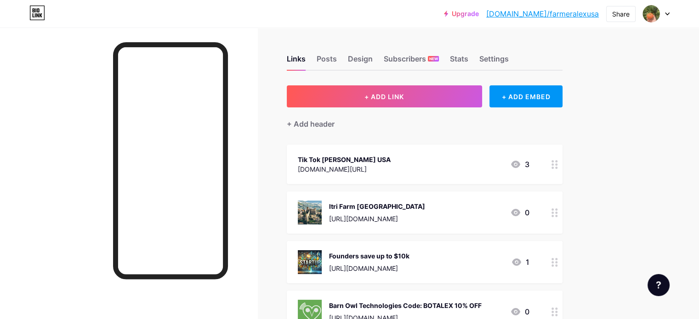
click at [391, 165] on div "[DOMAIN_NAME][URL]" at bounding box center [344, 170] width 93 height 10
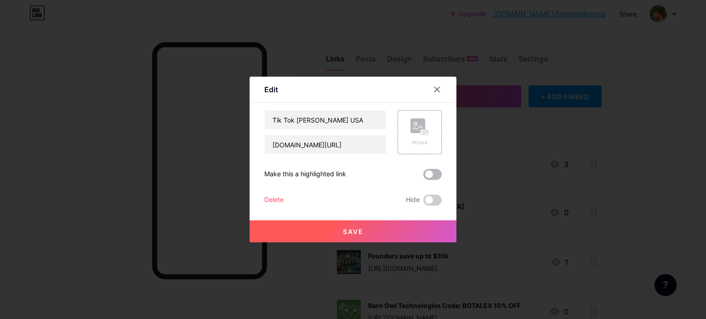
click at [429, 172] on span at bounding box center [432, 174] width 18 height 11
click at [423, 177] on input "checkbox" at bounding box center [423, 177] width 0 height 0
click at [369, 231] on button "Save" at bounding box center [353, 232] width 207 height 22
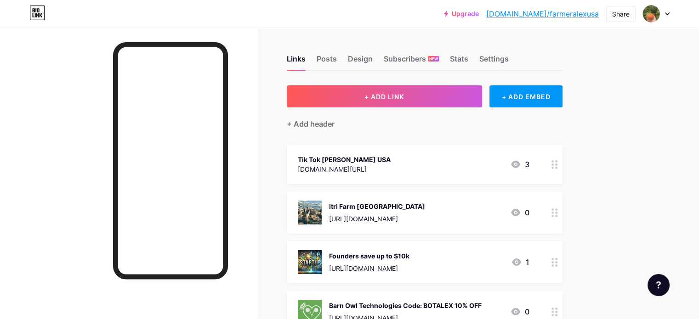
click at [391, 165] on div "[DOMAIN_NAME][URL]" at bounding box center [344, 170] width 93 height 10
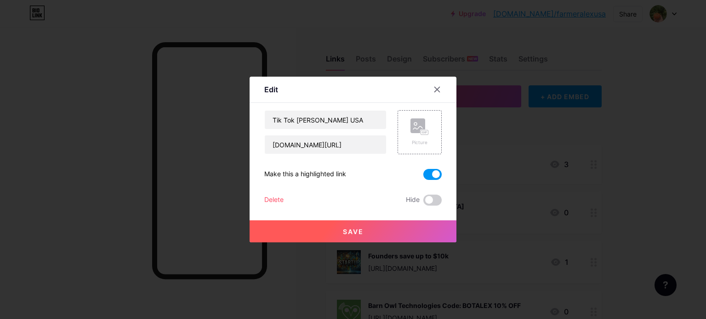
click at [430, 174] on span at bounding box center [432, 174] width 18 height 11
click at [423, 177] on input "checkbox" at bounding box center [423, 177] width 0 height 0
click at [365, 234] on button "Save" at bounding box center [353, 232] width 207 height 22
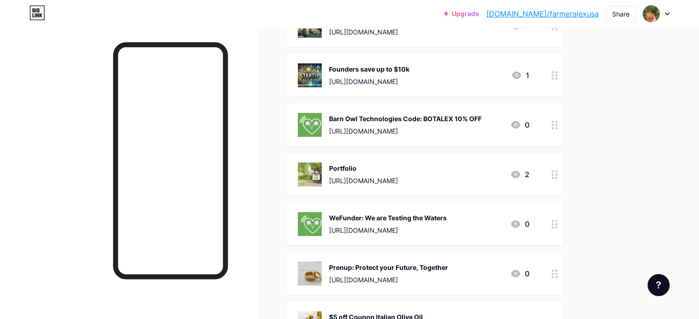
scroll to position [189, 0]
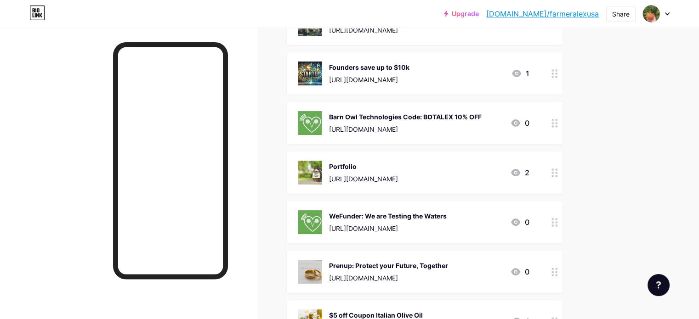
click at [522, 72] on icon at bounding box center [516, 73] width 11 height 11
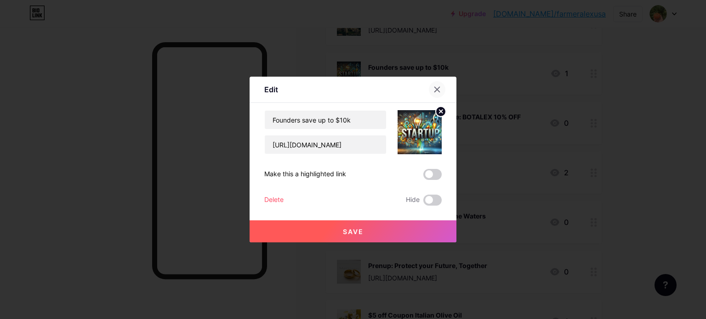
click at [435, 91] on icon at bounding box center [437, 89] width 5 height 5
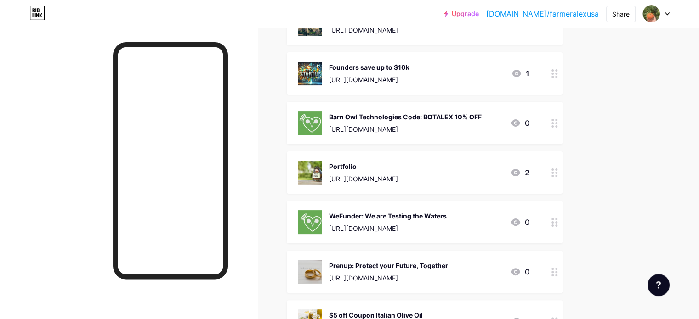
click at [456, 120] on div "Barn Owl Technologies Code: BOTALEX 10% OFF" at bounding box center [405, 117] width 153 height 10
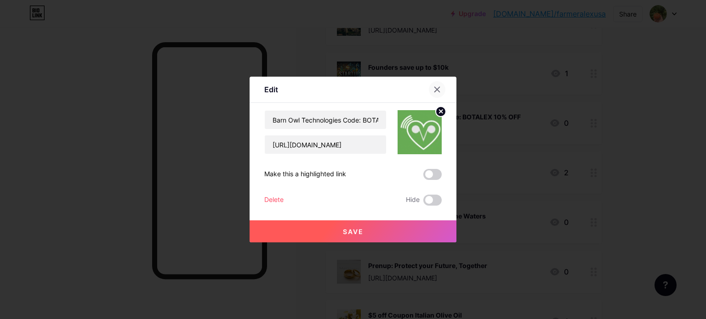
click at [430, 84] on div at bounding box center [437, 89] width 17 height 17
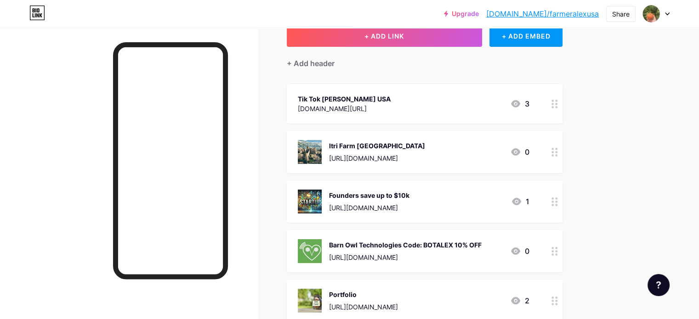
scroll to position [0, 0]
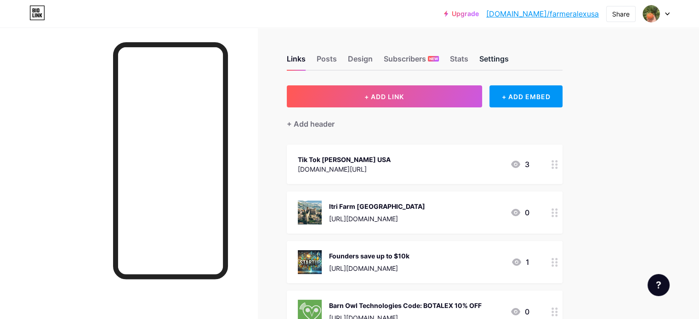
click at [509, 60] on div "Settings" at bounding box center [493, 61] width 29 height 17
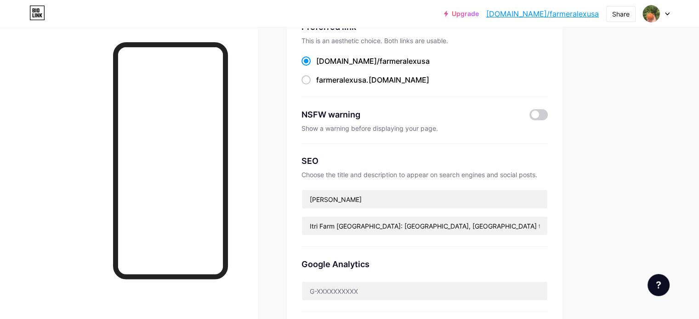
scroll to position [83, 0]
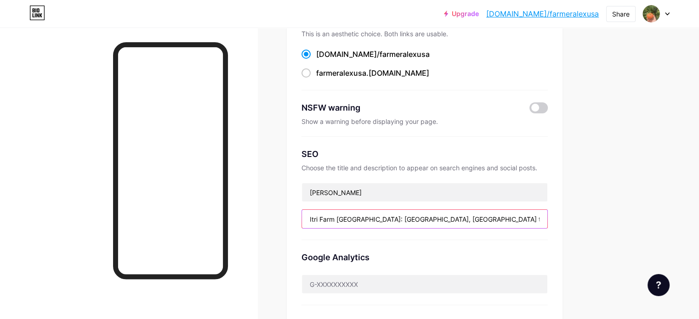
drag, startPoint x: 475, startPoint y: 219, endPoint x: 392, endPoint y: 222, distance: 83.3
click at [392, 222] on input "Itri Farm [GEOGRAPHIC_DATA]: [GEOGRAPHIC_DATA], [GEOGRAPHIC_DATA] to Itri, R.I.…" at bounding box center [424, 219] width 245 height 18
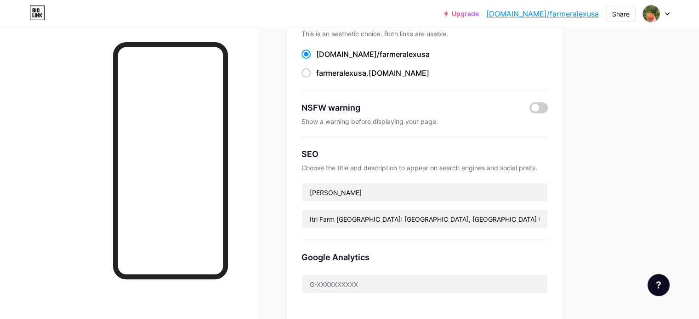
click at [601, 173] on div "Links Posts Design Subscribers NEW Stats Settings Preferred link This is an aes…" at bounding box center [300, 291] width 601 height 692
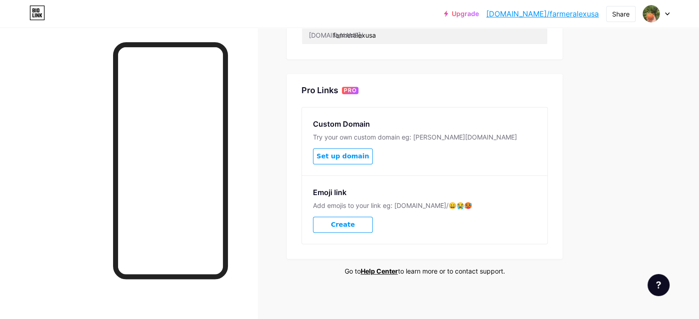
scroll to position [398, 0]
click at [666, 14] on icon at bounding box center [667, 13] width 5 height 3
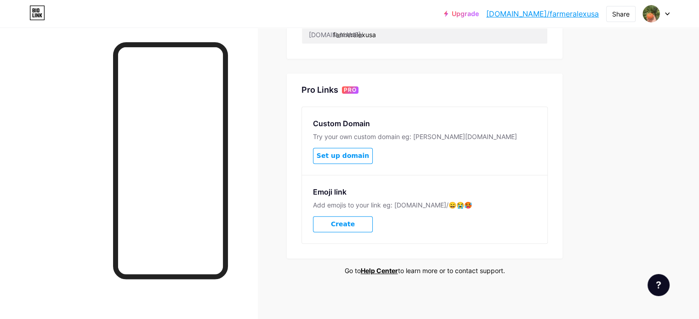
scroll to position [0, 0]
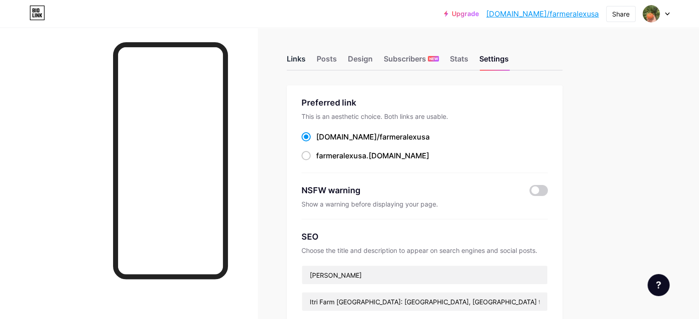
click at [306, 60] on div "Links" at bounding box center [296, 61] width 19 height 17
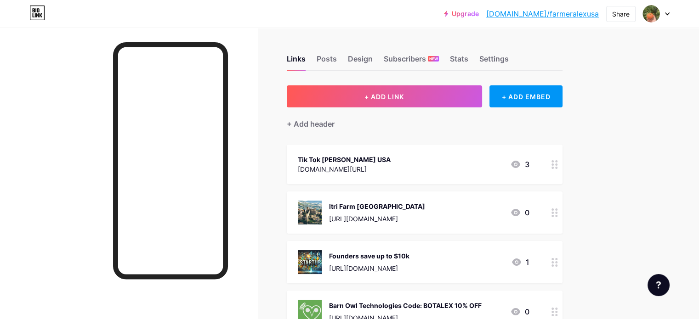
click at [668, 15] on icon at bounding box center [667, 13] width 5 height 3
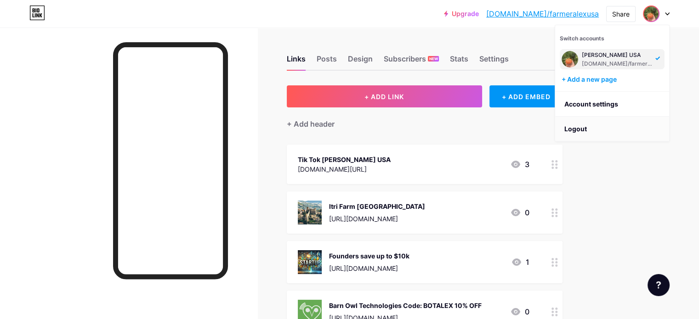
click at [576, 125] on li "Logout" at bounding box center [612, 129] width 114 height 25
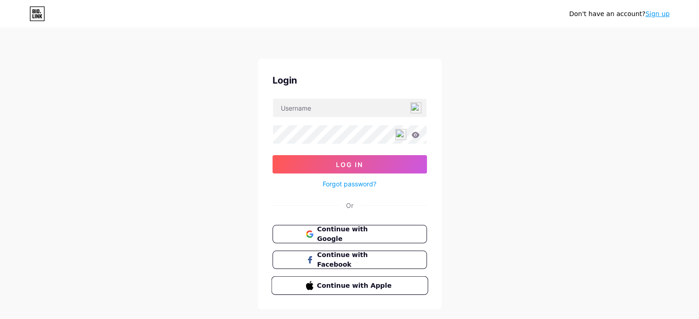
click at [362, 281] on span "Continue with Apple" at bounding box center [355, 286] width 77 height 10
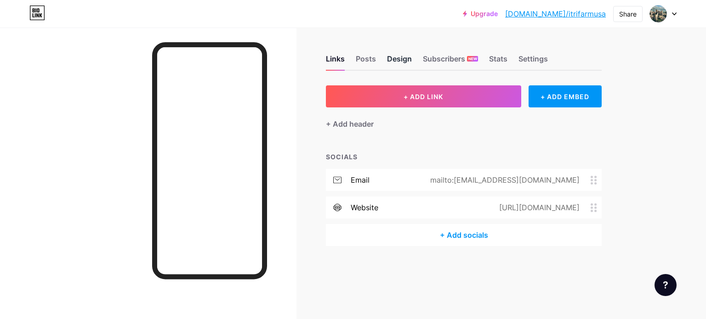
click at [394, 63] on div "Design" at bounding box center [399, 61] width 25 height 17
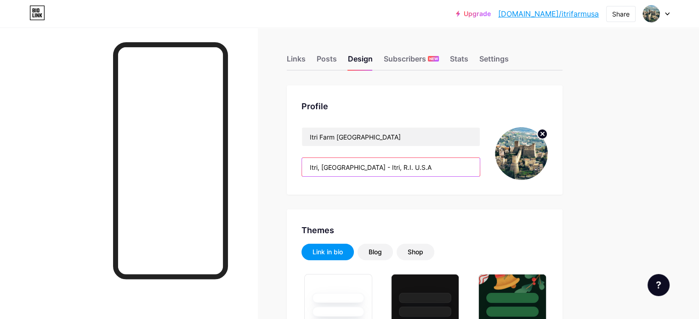
drag, startPoint x: 425, startPoint y: 168, endPoint x: 328, endPoint y: 165, distance: 97.0
click at [328, 165] on div "Profile Itri Farm USA Itri, Italy - Itri, R.I. U.S.A" at bounding box center [425, 139] width 276 height 109
paste input "to Itri, R.I. U.S.A."
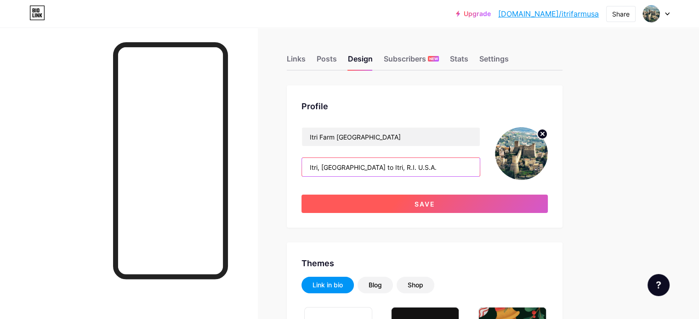
type input "Itri, Italy to Itri, R.I. U.S.A."
click at [444, 203] on button "Save" at bounding box center [425, 204] width 246 height 18
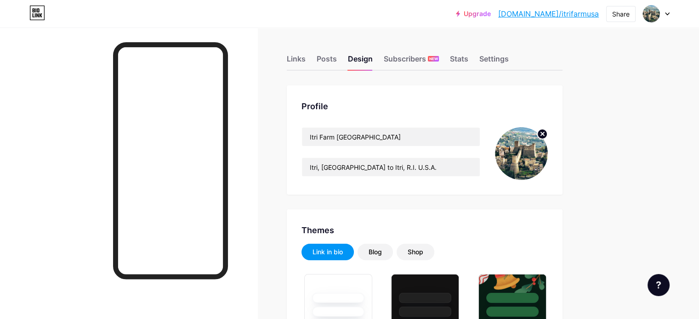
click at [667, 15] on icon at bounding box center [667, 13] width 5 height 3
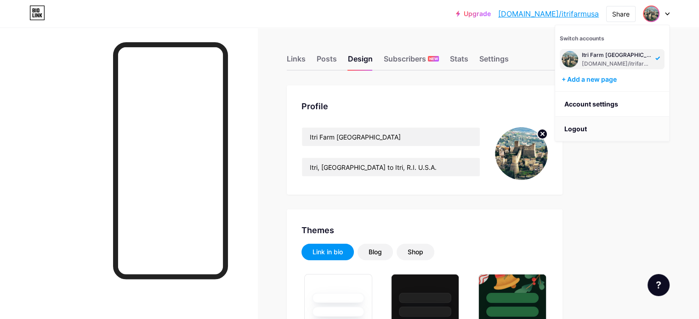
click at [579, 128] on li "Logout" at bounding box center [612, 129] width 114 height 25
